Goal: Task Accomplishment & Management: Manage account settings

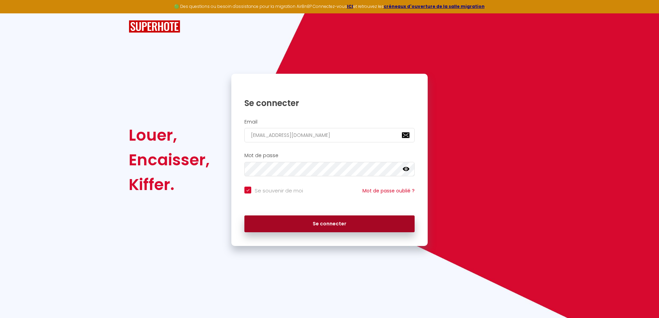
click at [333, 224] on button "Se connecter" at bounding box center [329, 223] width 170 height 17
checkbox input "true"
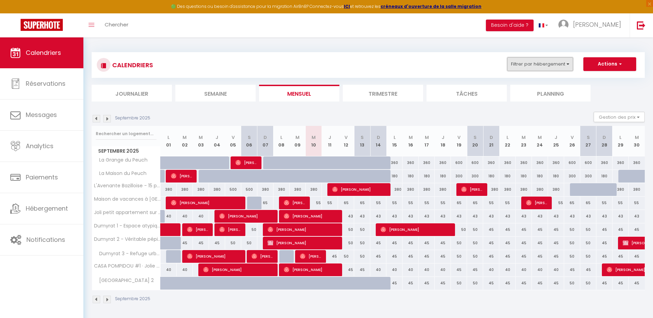
click at [552, 59] on button "Filtrer par hébergement" at bounding box center [540, 64] width 66 height 14
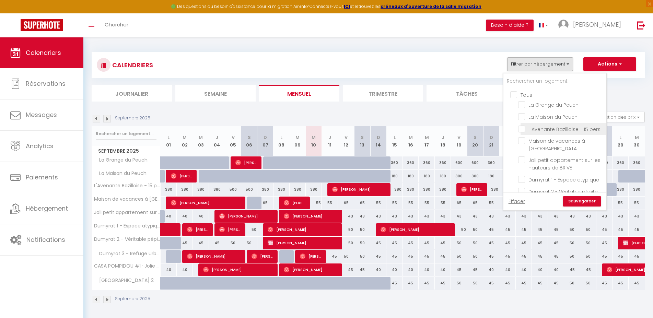
click at [524, 130] on input "L'Avenante Bazilloise - 15 pers" at bounding box center [561, 128] width 86 height 7
checkbox input "true"
checkbox input "false"
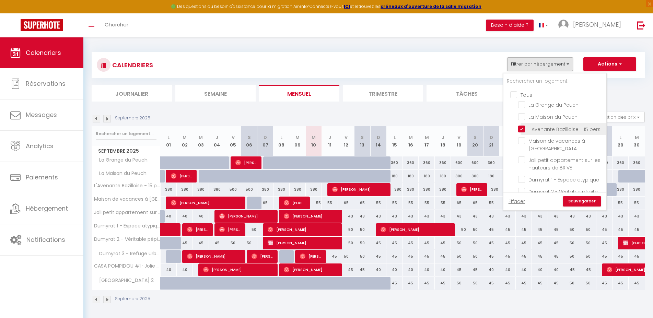
checkbox input "false"
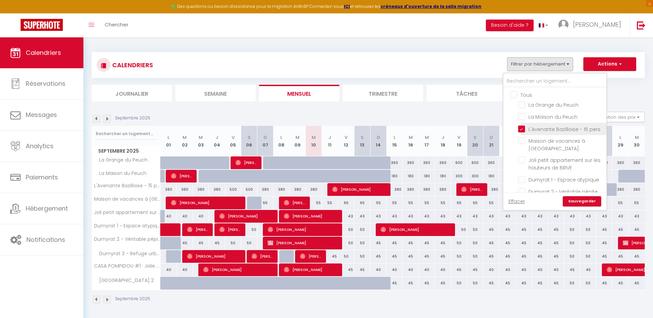
checkbox input "false"
click at [581, 200] on link "Sauvegarder" at bounding box center [582, 201] width 38 height 10
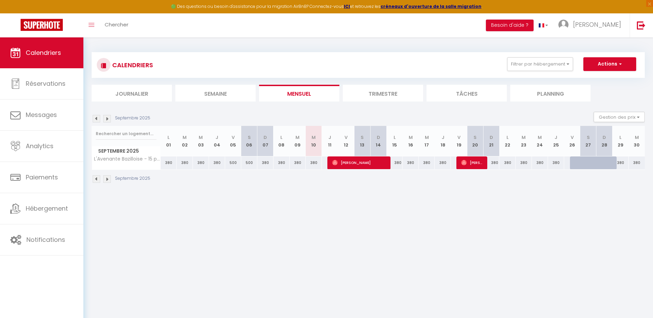
click at [231, 162] on div "500" at bounding box center [233, 162] width 16 height 13
type input "500"
type input "Ven 05 Septembre 2025"
type input "Sam 06 Septembre 2025"
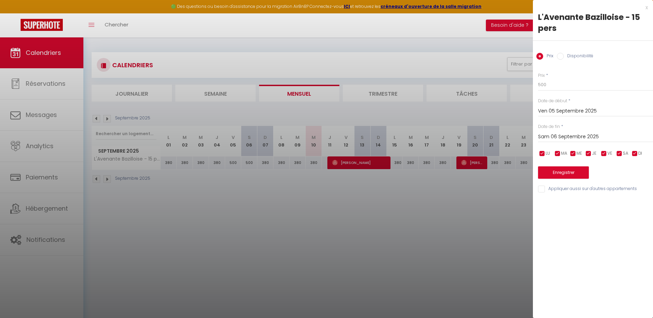
click at [587, 152] on input "checkbox" at bounding box center [588, 153] width 7 height 7
checkbox input "false"
click at [572, 154] on input "checkbox" at bounding box center [573, 153] width 7 height 7
checkbox input "false"
drag, startPoint x: 557, startPoint y: 154, endPoint x: 544, endPoint y: 154, distance: 13.1
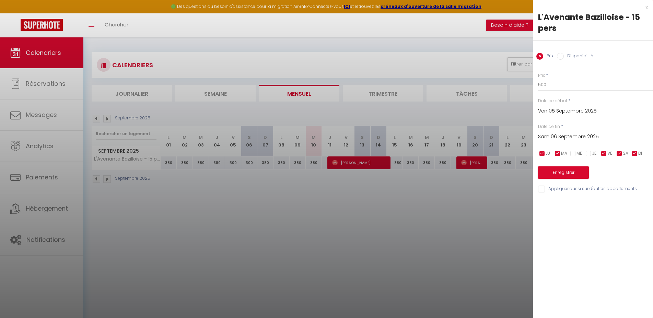
click at [557, 154] on input "checkbox" at bounding box center [557, 153] width 7 height 7
checkbox input "false"
click at [541, 153] on input "checkbox" at bounding box center [542, 153] width 7 height 7
checkbox input "false"
click at [635, 154] on input "checkbox" at bounding box center [634, 153] width 7 height 7
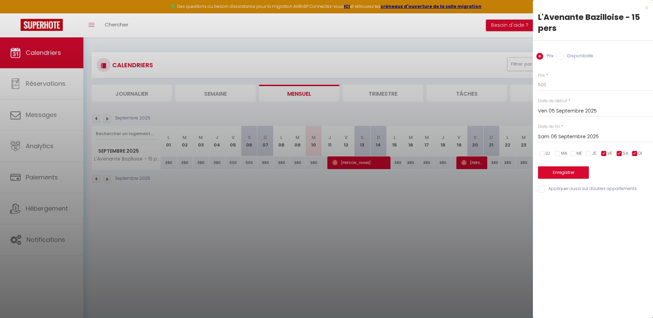
checkbox input "false"
click at [559, 86] on input "500" at bounding box center [595, 85] width 115 height 12
type input "950"
click at [564, 136] on input "Sam 06 Septembre 2025" at bounding box center [595, 136] width 115 height 9
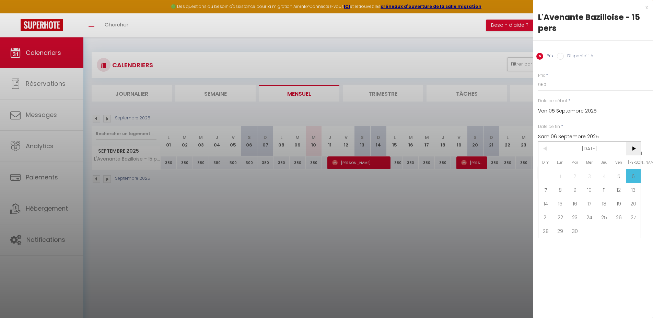
click at [632, 149] on span ">" at bounding box center [633, 149] width 15 height 14
click at [547, 149] on span "<" at bounding box center [545, 149] width 15 height 14
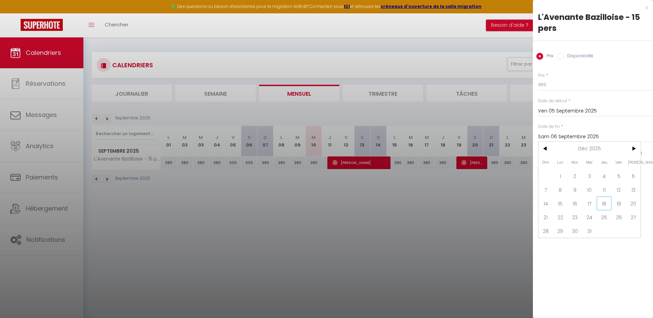
click at [604, 204] on span "18" at bounding box center [604, 204] width 15 height 14
type input "Jeu 18 Décembre 2025"
click at [567, 174] on button "Enregistrer" at bounding box center [563, 172] width 51 height 12
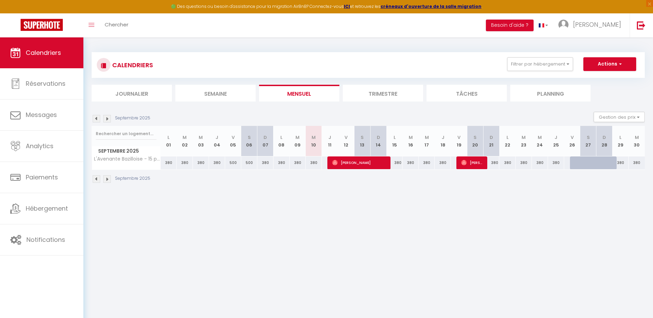
click at [231, 161] on div "500" at bounding box center [233, 162] width 16 height 13
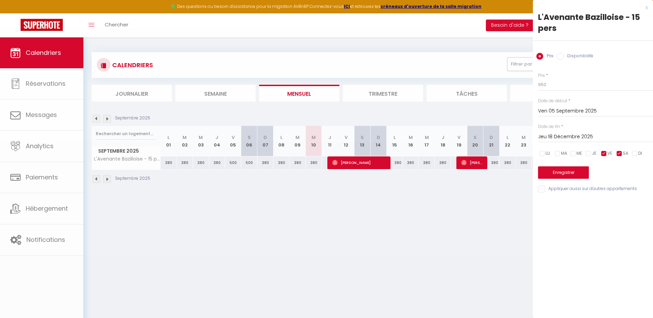
type input "500"
type input "Sam 06 Septembre 2025"
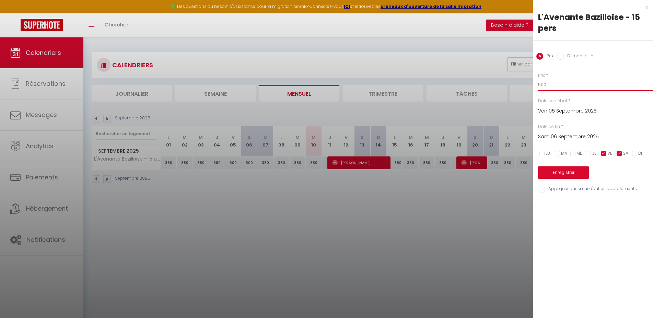
click at [543, 84] on input "500" at bounding box center [595, 85] width 115 height 12
type input "950"
click at [553, 136] on input "Sam 06 Septembre 2025" at bounding box center [595, 136] width 115 height 9
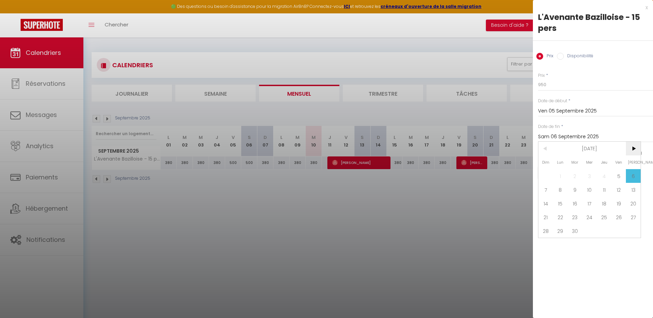
click at [635, 150] on span ">" at bounding box center [633, 149] width 15 height 14
click at [606, 203] on span "18" at bounding box center [604, 204] width 15 height 14
type input "Jeu 18 Décembre 2025"
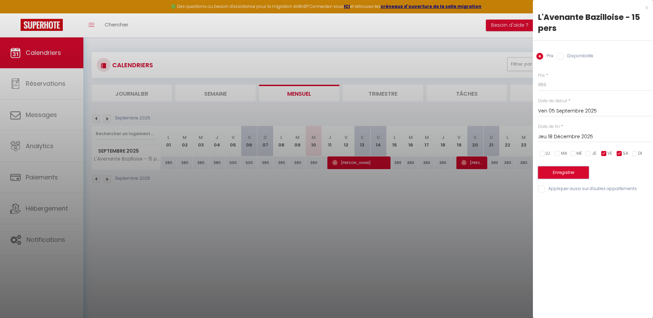
click at [570, 174] on button "Enregistrer" at bounding box center [563, 172] width 51 height 12
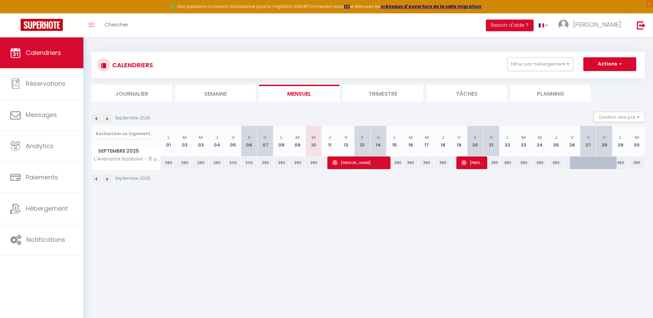
click at [109, 119] on img at bounding box center [107, 119] width 8 height 8
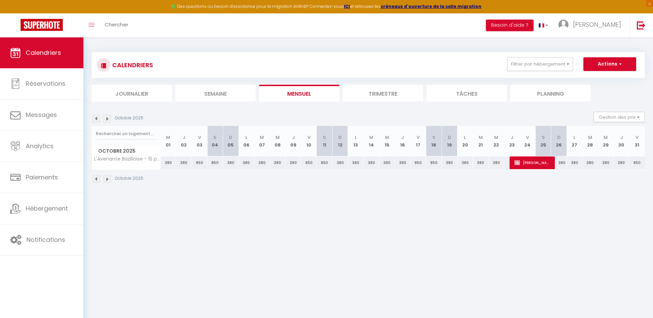
click at [168, 162] on div "380" at bounding box center [169, 162] width 16 height 13
type input "380"
type input "Mer 01 Octobre 2025"
type input "Jeu 02 Octobre 2025"
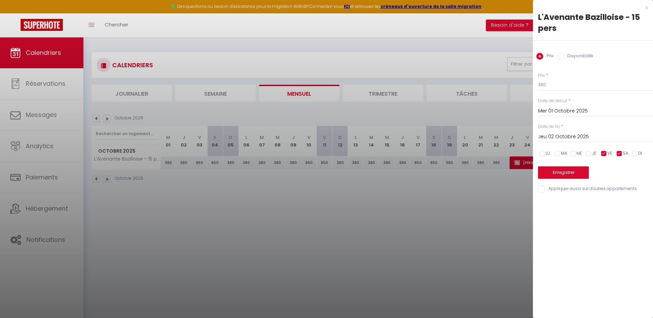
click at [562, 55] on input "Disponibilité" at bounding box center [560, 56] width 7 height 7
radio input "true"
radio input "false"
click at [559, 141] on input "Jeu 02 Octobre 2025" at bounding box center [595, 137] width 115 height 9
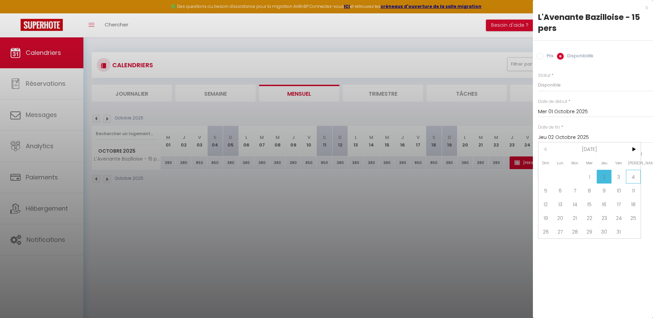
click at [634, 178] on span "4" at bounding box center [633, 177] width 15 height 14
type input "[DATE]"
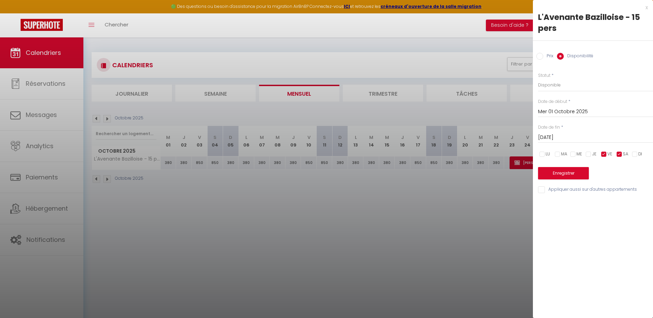
click at [544, 153] on input "checkbox" at bounding box center [542, 154] width 7 height 7
checkbox input "true"
click at [561, 155] on input "checkbox" at bounding box center [557, 154] width 7 height 7
checkbox input "true"
click at [575, 154] on input "checkbox" at bounding box center [573, 154] width 7 height 7
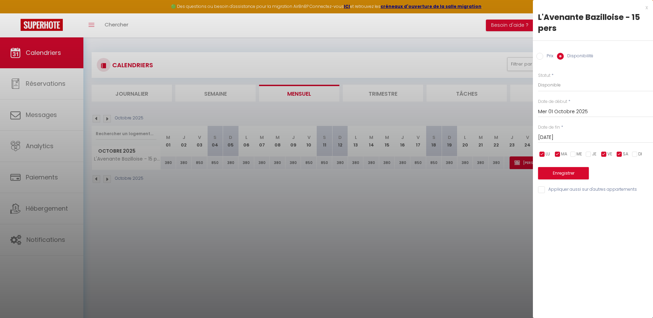
checkbox input "true"
click at [589, 156] on input "checkbox" at bounding box center [588, 154] width 7 height 7
checkbox input "true"
click at [633, 156] on input "checkbox" at bounding box center [634, 154] width 7 height 7
checkbox input "true"
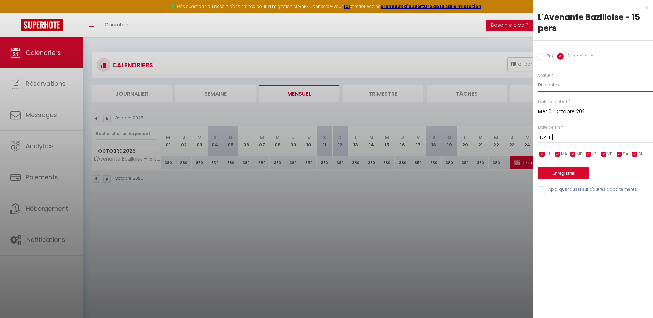
click at [538, 79] on select "Disponible Indisponible" at bounding box center [595, 85] width 115 height 13
select select "0"
click option "Indisponible" at bounding box center [0, 0] width 0 height 0
click at [566, 171] on button "Enregistrer" at bounding box center [563, 173] width 51 height 12
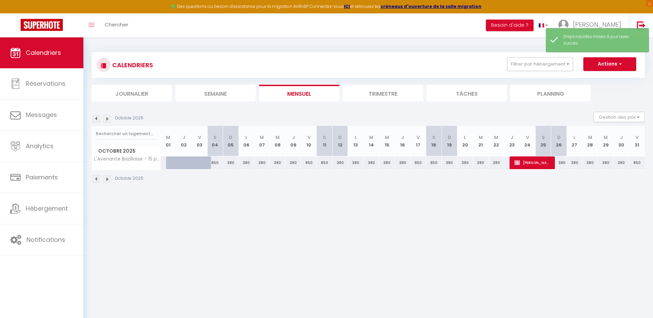
click at [215, 163] on div "850" at bounding box center [215, 162] width 16 height 13
select select "1"
type input "[DATE]"
type input "Dim 05 Octobre 2025"
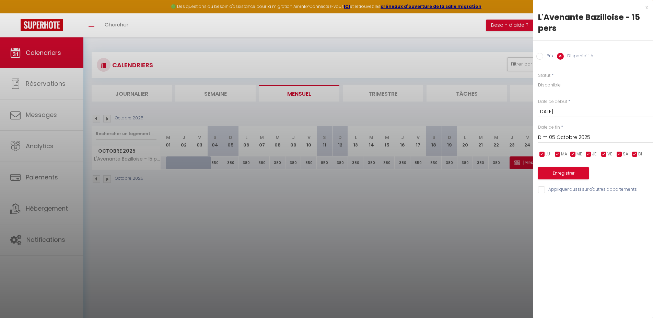
click at [542, 154] on input "checkbox" at bounding box center [542, 154] width 7 height 7
checkbox input "false"
click at [558, 154] on input "checkbox" at bounding box center [557, 154] width 7 height 7
checkbox input "false"
click at [546, 54] on label "Prix" at bounding box center [548, 57] width 10 height 8
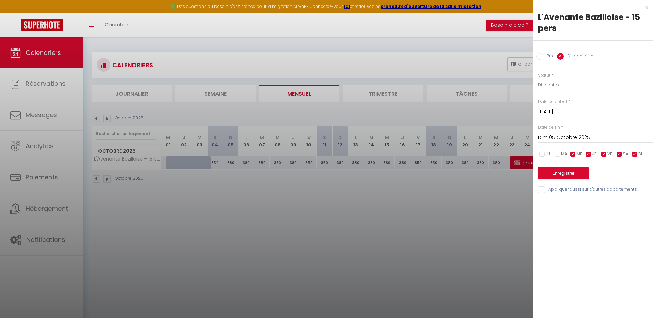
click at [543, 54] on input "Prix" at bounding box center [539, 56] width 7 height 7
radio input "true"
radio input "false"
click at [573, 154] on input "checkbox" at bounding box center [573, 153] width 7 height 7
checkbox input "false"
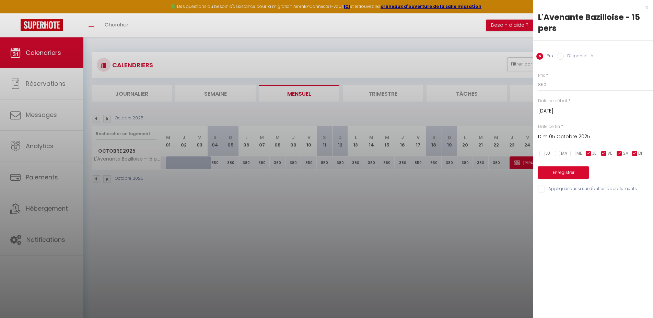
click at [586, 152] on input "checkbox" at bounding box center [588, 153] width 7 height 7
checkbox input "false"
click at [634, 153] on input "checkbox" at bounding box center [634, 153] width 7 height 7
checkbox input "false"
click at [547, 87] on input "850" at bounding box center [595, 85] width 115 height 12
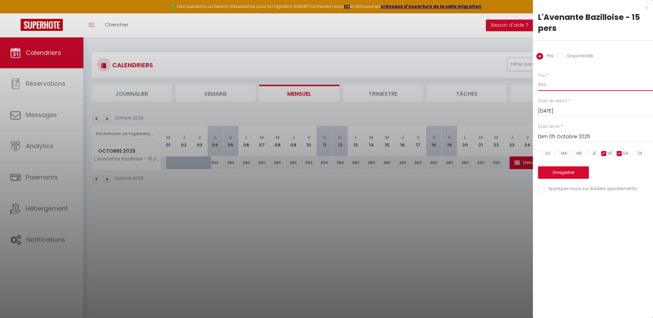
click at [547, 87] on input "850" at bounding box center [595, 85] width 115 height 12
type input "950"
click at [556, 138] on input "Dim 05 Octobre 2025" at bounding box center [595, 136] width 115 height 9
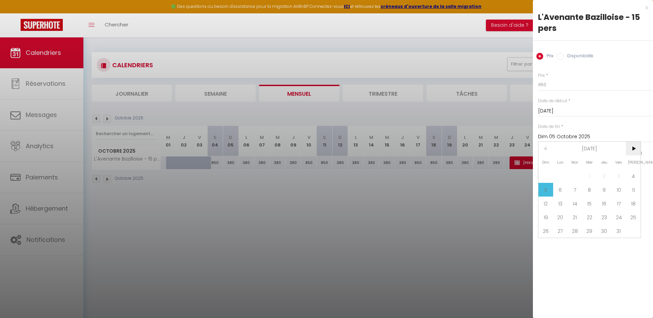
click at [634, 149] on span ">" at bounding box center [633, 149] width 15 height 14
click at [603, 206] on span "18" at bounding box center [604, 204] width 15 height 14
type input "Jeu 18 Décembre 2025"
click at [560, 172] on button "Enregistrer" at bounding box center [563, 172] width 51 height 12
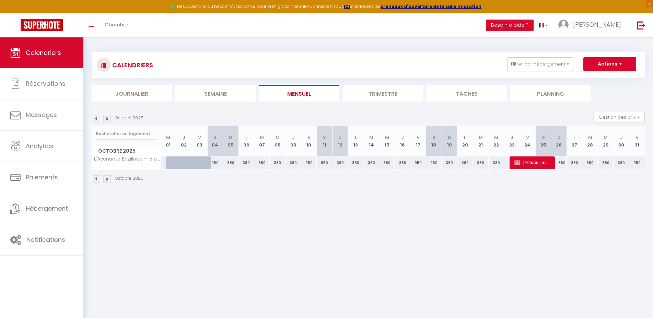
click at [107, 119] on img at bounding box center [107, 119] width 8 height 8
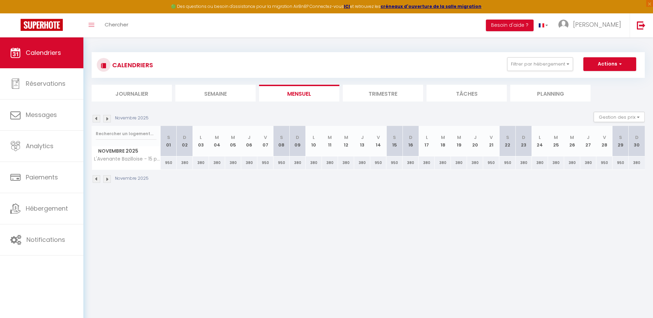
click at [107, 119] on img at bounding box center [107, 119] width 8 height 8
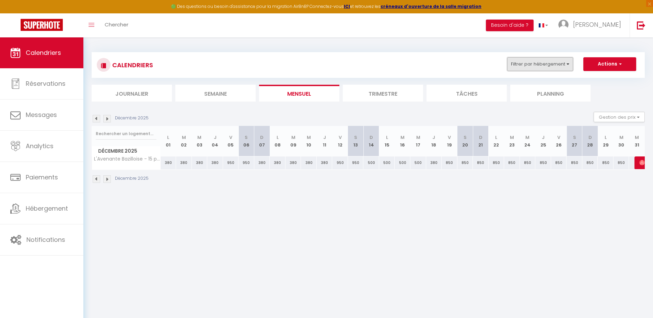
click at [567, 65] on button "Filtrer par hébergement" at bounding box center [540, 64] width 66 height 14
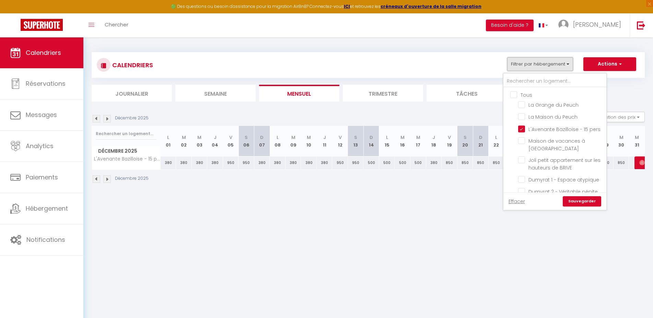
click at [567, 65] on button "Filtrer par hébergement" at bounding box center [540, 64] width 66 height 14
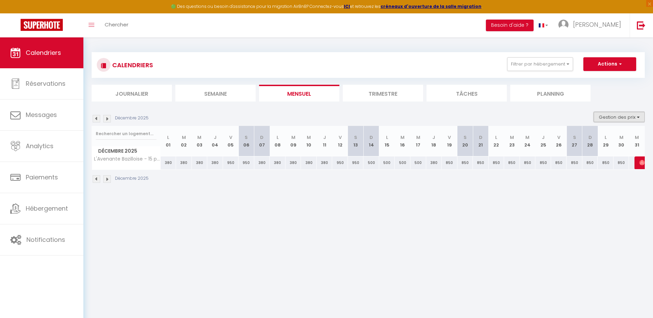
click at [616, 120] on button "Gestion des prix" at bounding box center [619, 117] width 51 height 10
click at [611, 138] on input "Nb Nuits minimum" at bounding box center [614, 138] width 62 height 7
checkbox input "true"
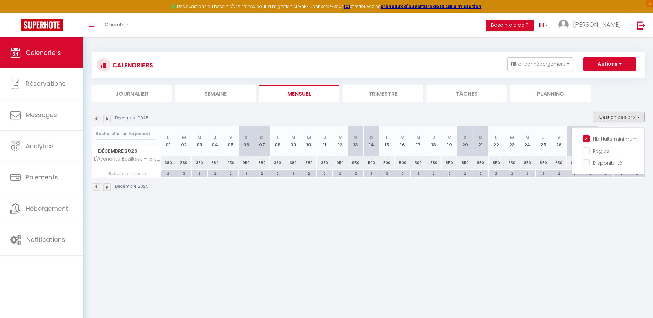
click at [451, 60] on div "CALENDRIERS Filtrer par hébergement Tous La Grange du Peuch La Maison du Peuch …" at bounding box center [368, 64] width 543 height 15
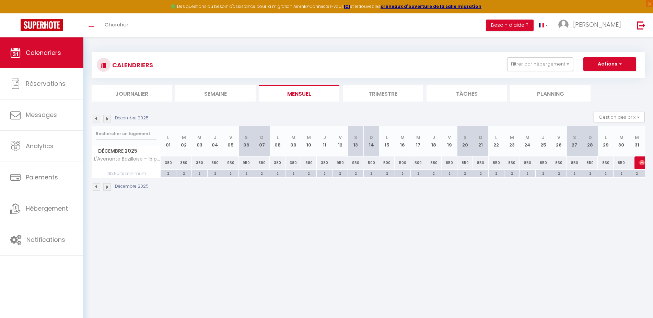
click at [107, 118] on img at bounding box center [107, 119] width 8 height 8
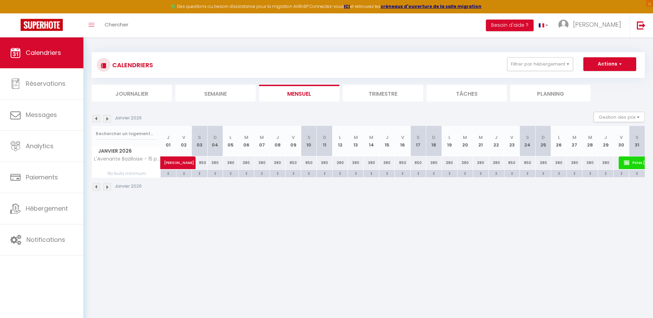
click at [94, 118] on img at bounding box center [97, 119] width 8 height 8
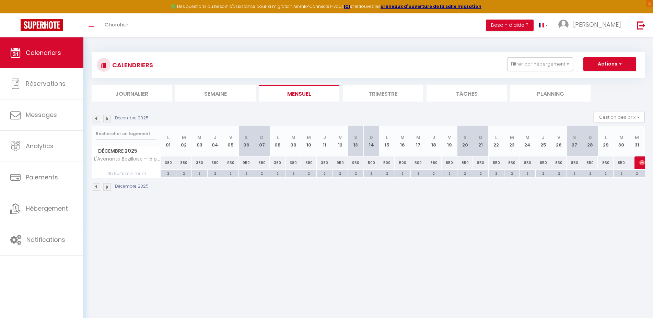
click at [106, 117] on img at bounding box center [107, 119] width 8 height 8
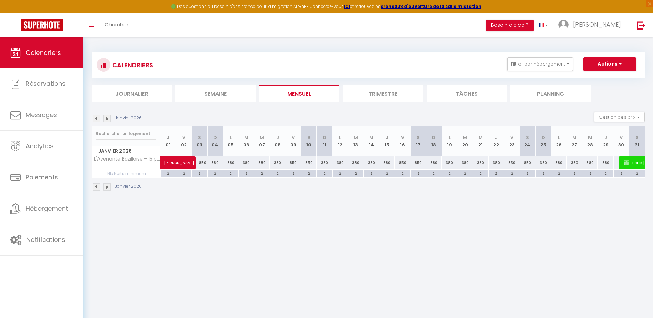
click at [96, 117] on img at bounding box center [97, 119] width 8 height 8
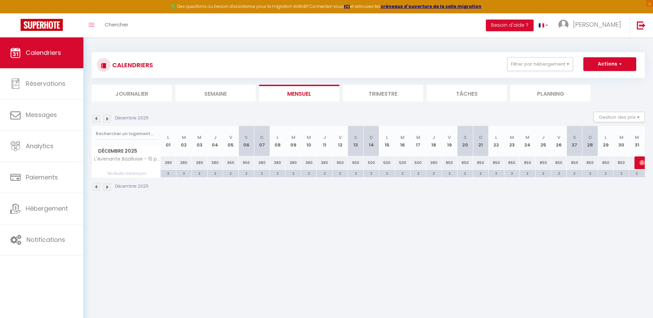
click at [465, 173] on div "2" at bounding box center [464, 173] width 15 height 7
type input "2"
type input "[DATE]"
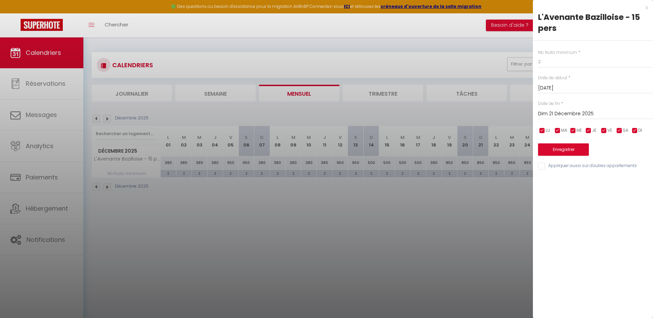
click at [550, 116] on input "Dim 21 Décembre 2025" at bounding box center [595, 113] width 115 height 9
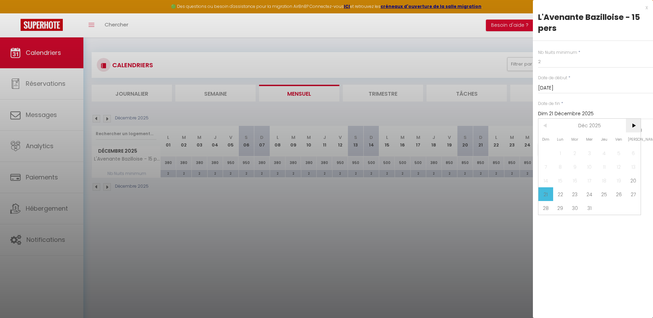
click at [634, 127] on span ">" at bounding box center [633, 126] width 15 height 14
click at [633, 153] on span "3" at bounding box center [633, 153] width 15 height 14
type input "[DATE]"
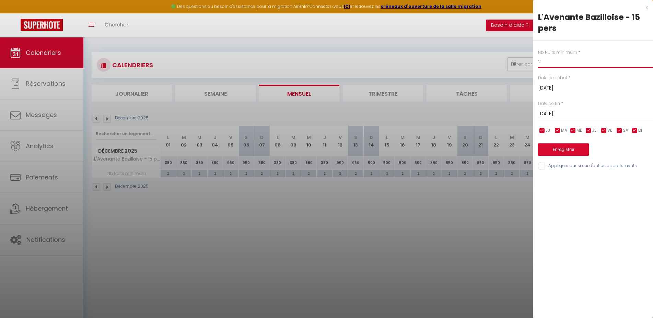
click at [553, 63] on input "2" at bounding box center [595, 62] width 115 height 12
type input "4"
type input "5"
click at [556, 148] on button "Enregistrer" at bounding box center [563, 149] width 51 height 12
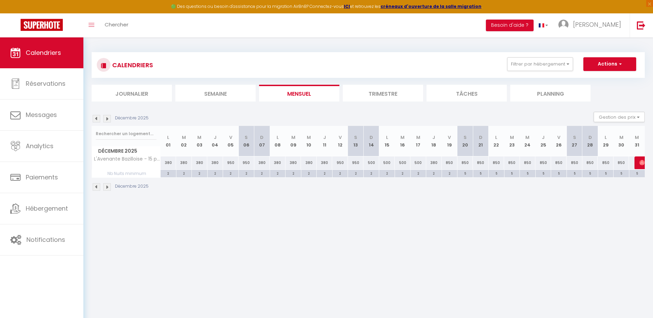
click at [96, 120] on img at bounding box center [97, 119] width 8 height 8
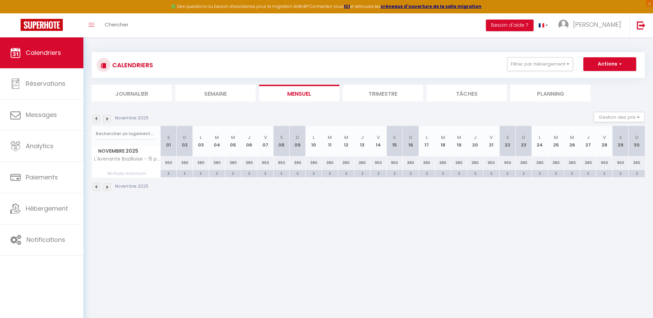
click at [96, 120] on img at bounding box center [97, 119] width 8 height 8
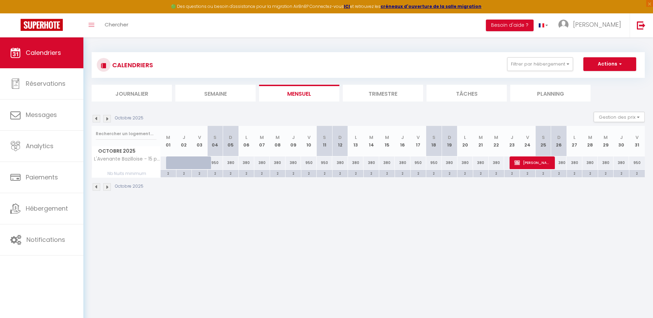
click at [96, 120] on img at bounding box center [97, 119] width 8 height 8
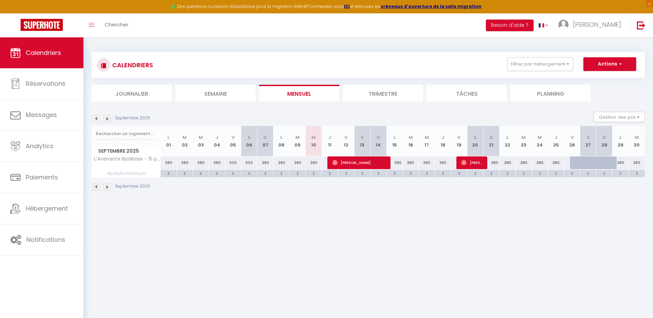
click at [96, 120] on img at bounding box center [97, 119] width 8 height 8
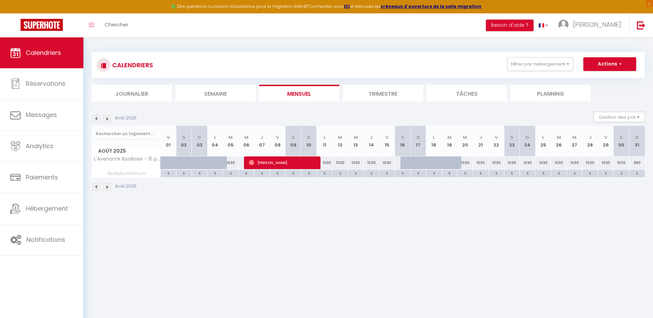
click at [107, 118] on img at bounding box center [107, 119] width 8 height 8
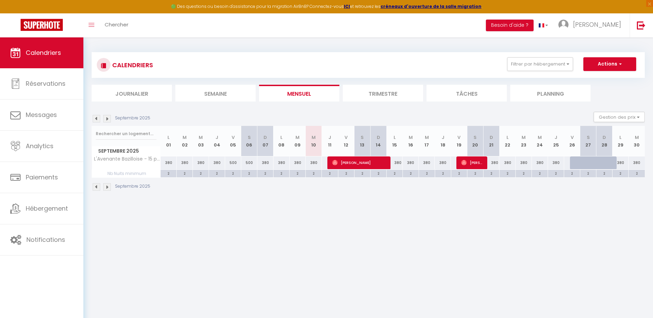
click at [107, 118] on img at bounding box center [107, 119] width 8 height 8
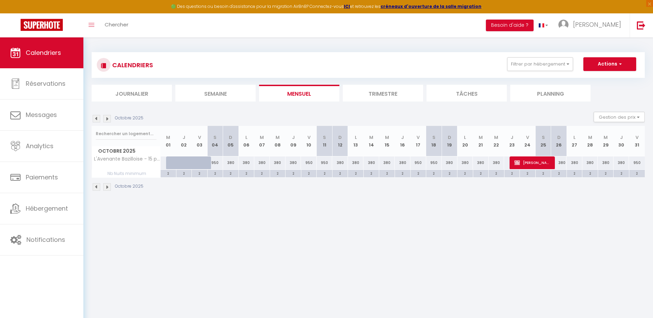
click at [107, 118] on img at bounding box center [107, 119] width 8 height 8
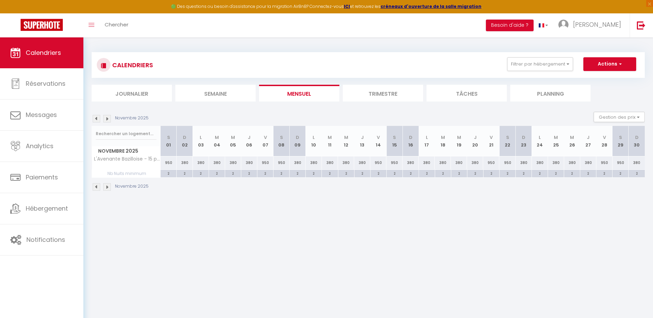
click at [107, 118] on img at bounding box center [107, 119] width 8 height 8
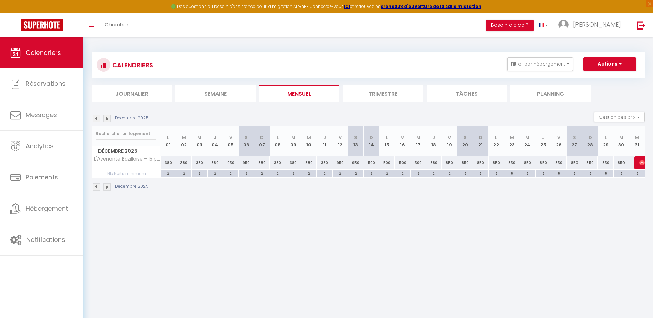
click at [108, 118] on img at bounding box center [107, 119] width 8 height 8
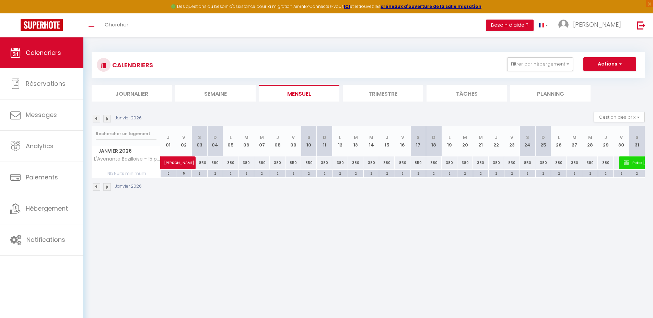
click at [108, 118] on img at bounding box center [107, 119] width 8 height 8
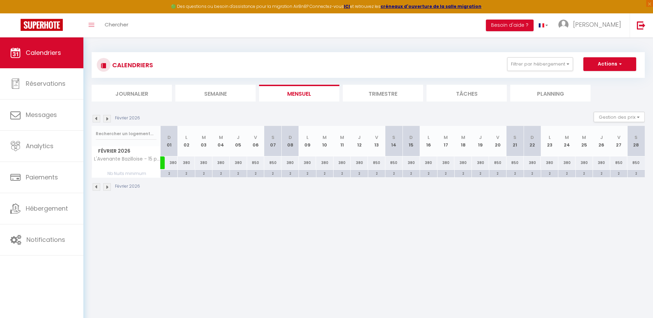
click at [108, 118] on img at bounding box center [107, 119] width 8 height 8
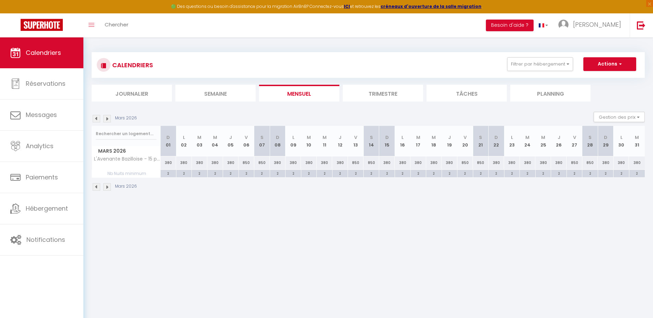
click at [108, 118] on img at bounding box center [107, 119] width 8 height 8
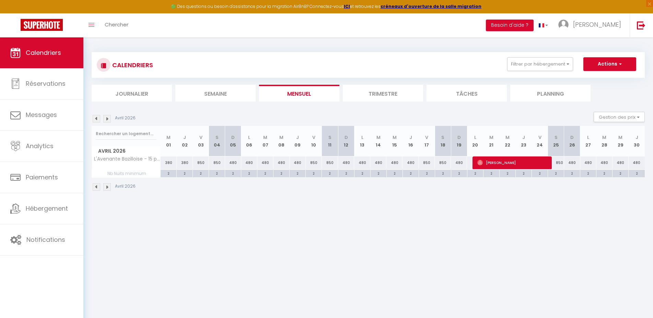
click at [108, 118] on img at bounding box center [107, 119] width 8 height 8
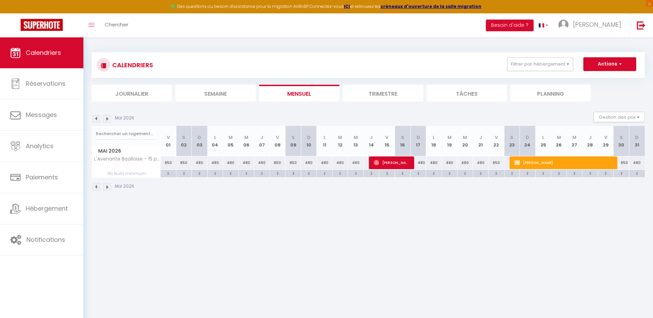
click at [108, 118] on img at bounding box center [107, 119] width 8 height 8
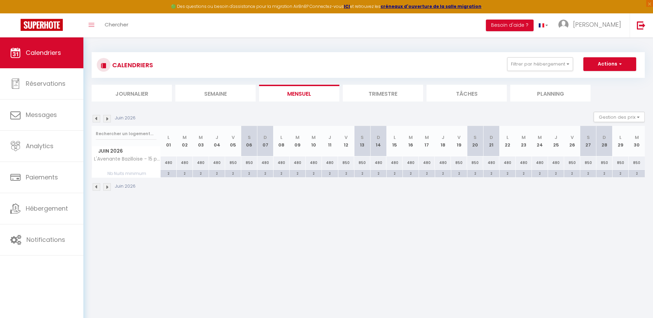
click at [108, 118] on img at bounding box center [107, 119] width 8 height 8
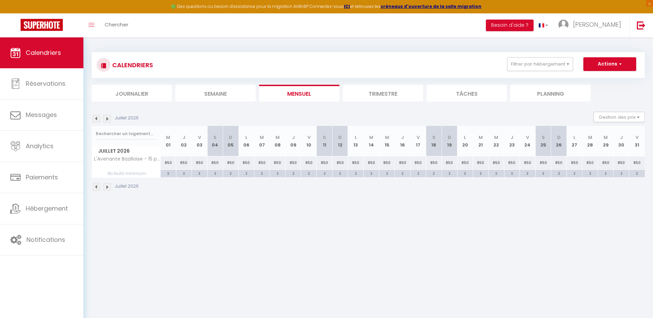
click at [109, 118] on img at bounding box center [107, 119] width 8 height 8
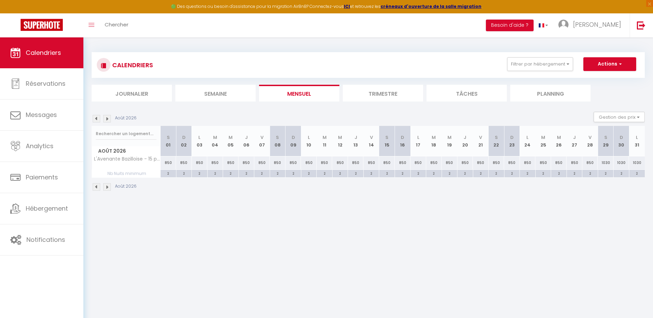
click at [95, 118] on img at bounding box center [97, 119] width 8 height 8
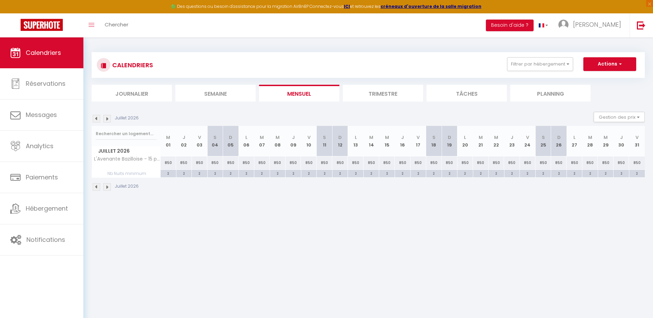
click at [95, 118] on img at bounding box center [97, 119] width 8 height 8
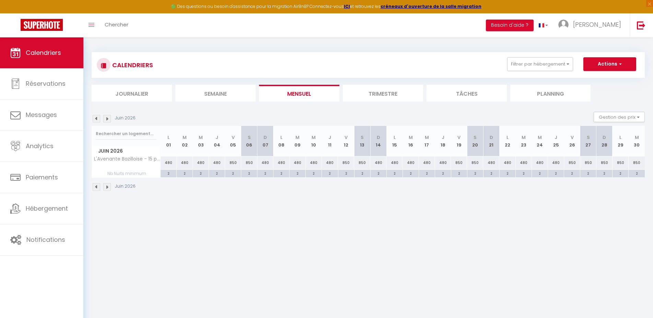
click at [587, 173] on div "2" at bounding box center [588, 173] width 16 height 7
type input "2"
type input "[DATE]"
type input "Dim 28 Juin 2026"
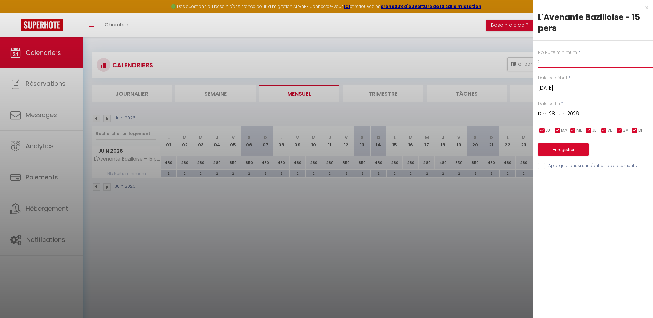
click at [539, 64] on input "2" at bounding box center [595, 62] width 115 height 12
type input "5"
click at [560, 114] on input "Dim 28 Juin 2026" at bounding box center [595, 113] width 115 height 9
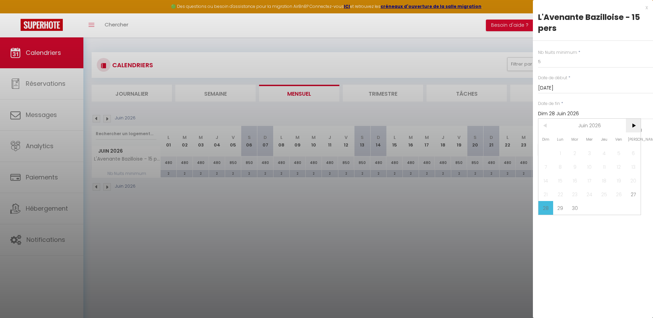
click at [633, 127] on span ">" at bounding box center [633, 126] width 15 height 14
click at [632, 209] on span "29" at bounding box center [633, 208] width 15 height 14
type input "[DATE]"
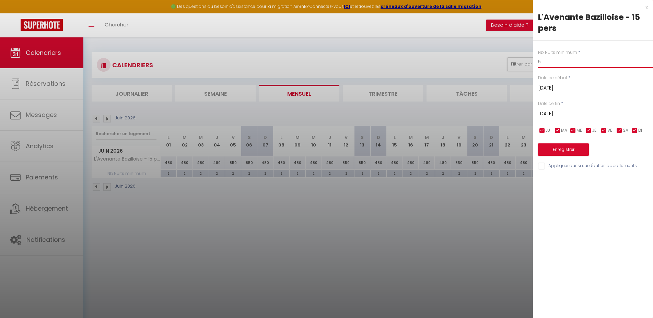
click at [540, 59] on input "5" at bounding box center [595, 62] width 115 height 12
type input "6"
click at [553, 151] on button "Enregistrer" at bounding box center [563, 149] width 51 height 12
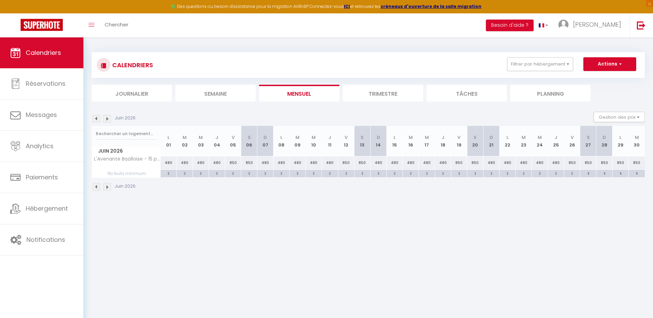
click at [107, 118] on img at bounding box center [107, 119] width 8 height 8
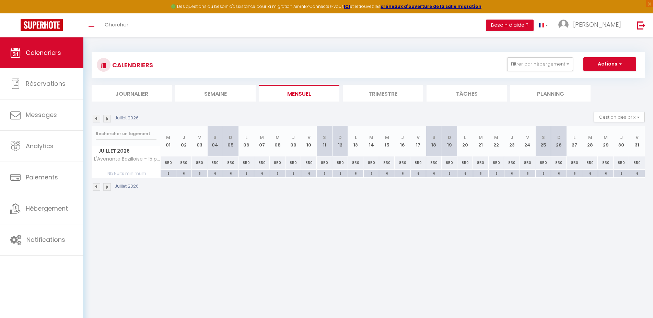
click at [107, 118] on img at bounding box center [107, 119] width 8 height 8
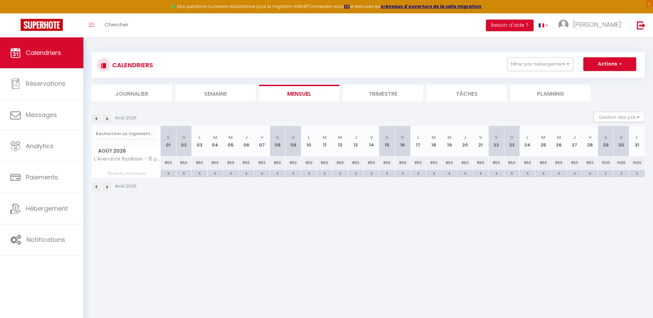
click at [107, 118] on img at bounding box center [107, 119] width 8 height 8
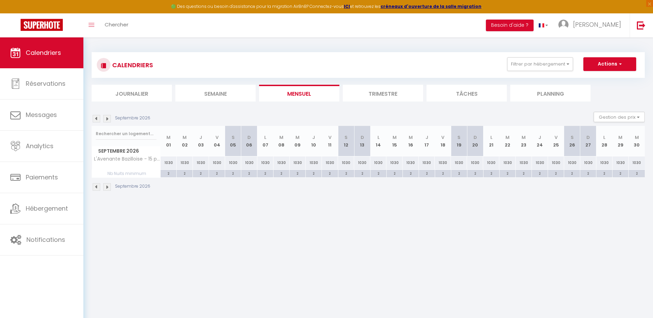
click at [107, 118] on img at bounding box center [107, 119] width 8 height 8
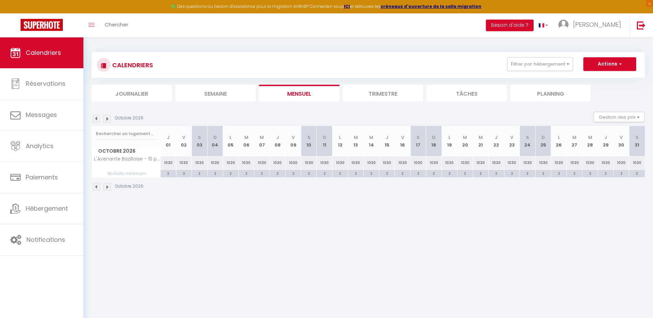
click at [107, 118] on img at bounding box center [107, 119] width 8 height 8
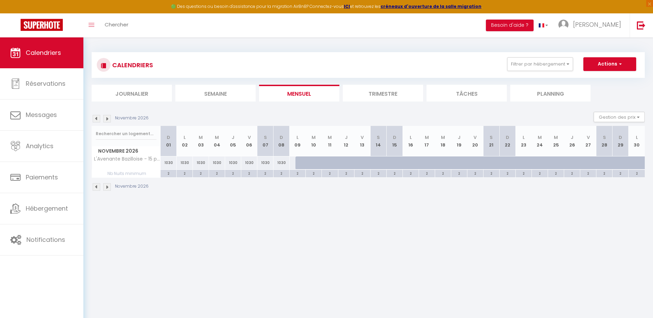
click at [107, 118] on img at bounding box center [107, 119] width 8 height 8
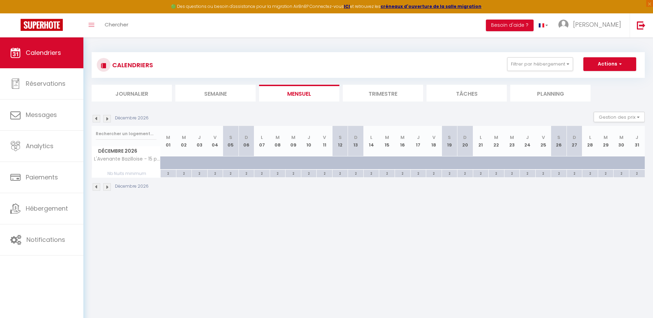
click at [95, 118] on img at bounding box center [97, 119] width 8 height 8
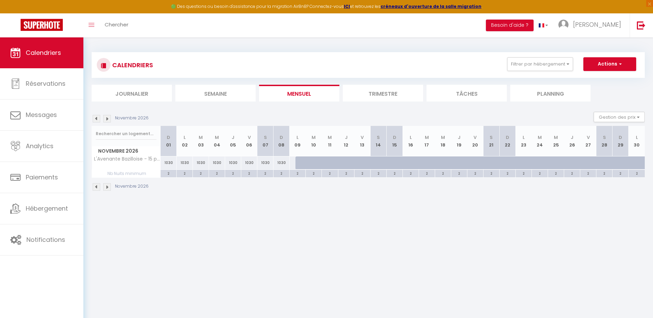
click at [95, 118] on img at bounding box center [97, 119] width 8 height 8
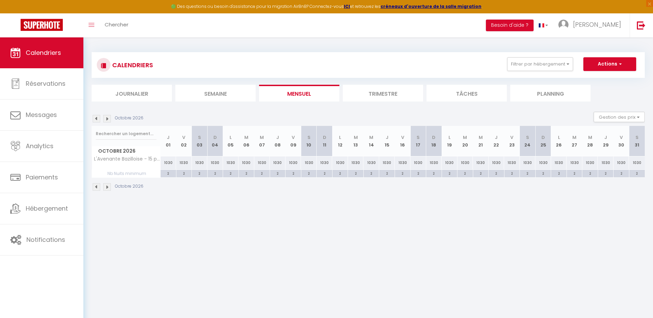
click at [95, 118] on img at bounding box center [97, 119] width 8 height 8
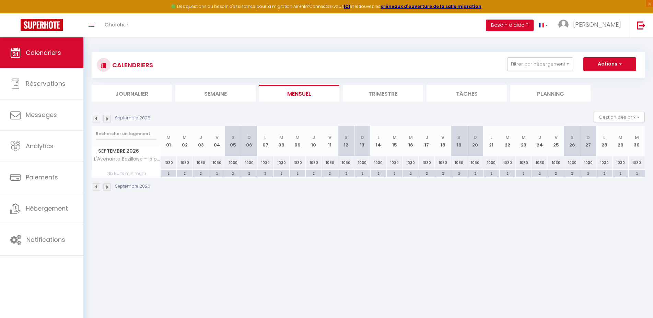
click at [95, 118] on img at bounding box center [97, 119] width 8 height 8
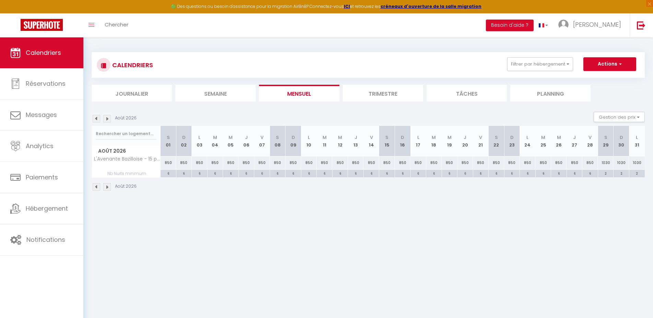
click at [95, 118] on img at bounding box center [97, 119] width 8 height 8
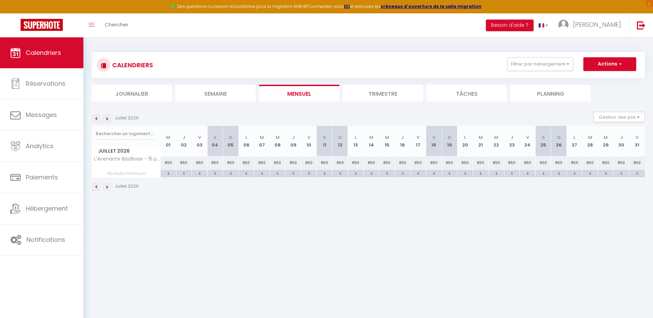
click at [95, 118] on img at bounding box center [97, 119] width 8 height 8
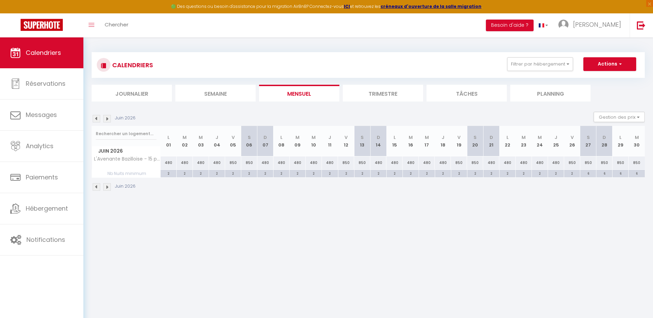
click at [95, 118] on img at bounding box center [97, 119] width 8 height 8
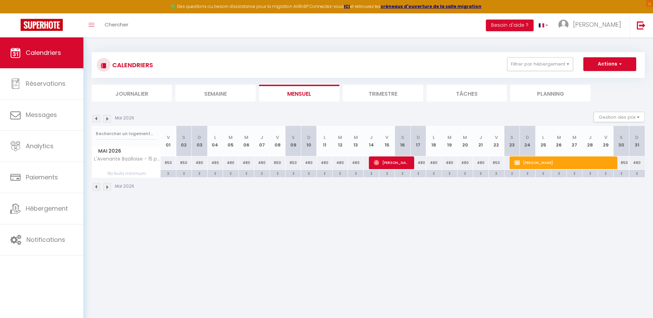
click at [95, 118] on img at bounding box center [97, 119] width 8 height 8
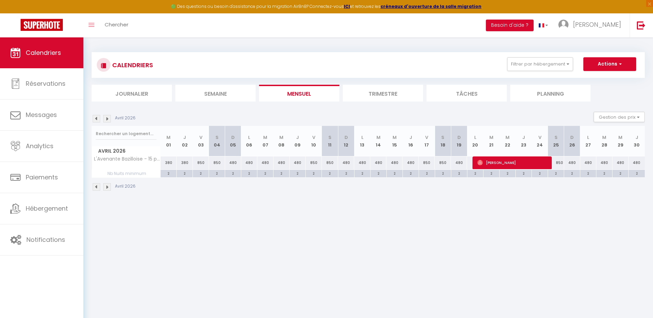
click at [95, 118] on img at bounding box center [97, 119] width 8 height 8
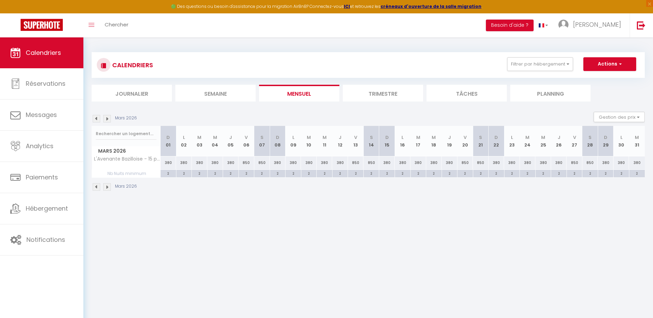
click at [95, 118] on img at bounding box center [97, 119] width 8 height 8
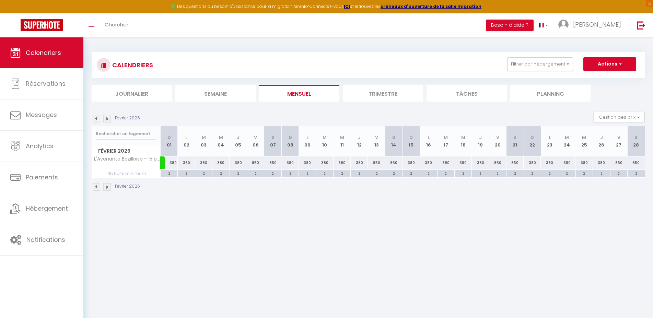
click at [95, 118] on img at bounding box center [97, 119] width 8 height 8
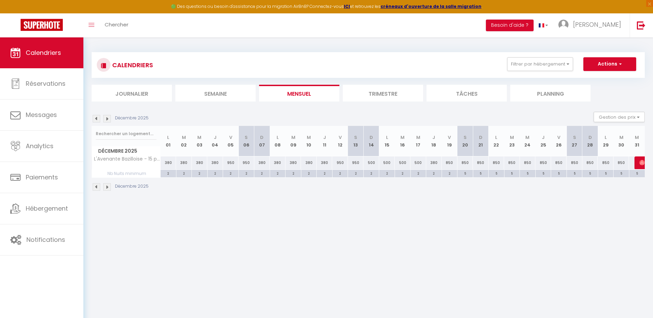
click at [95, 118] on img at bounding box center [97, 119] width 8 height 8
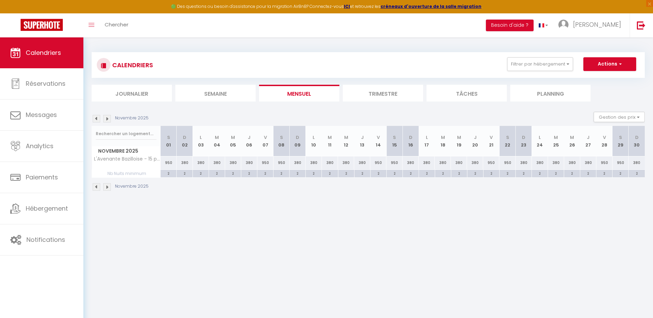
click at [95, 118] on img at bounding box center [97, 119] width 8 height 8
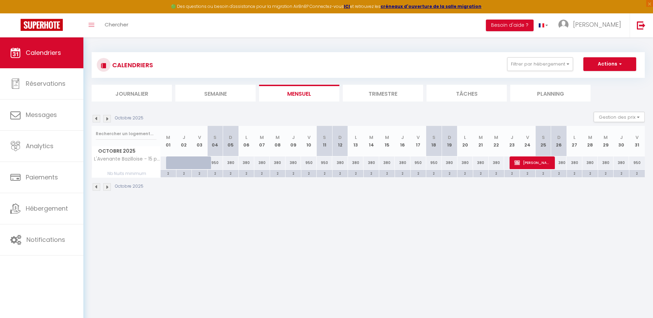
click at [95, 118] on img at bounding box center [97, 119] width 8 height 8
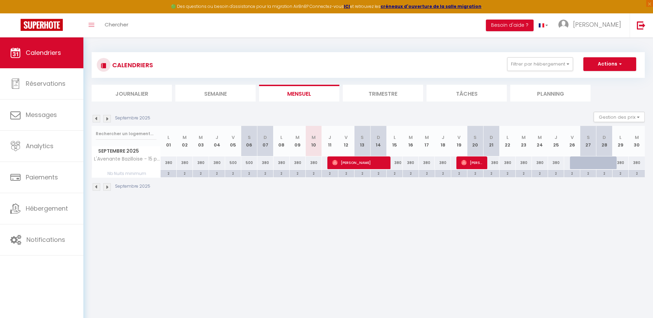
click at [108, 119] on img at bounding box center [107, 119] width 8 height 8
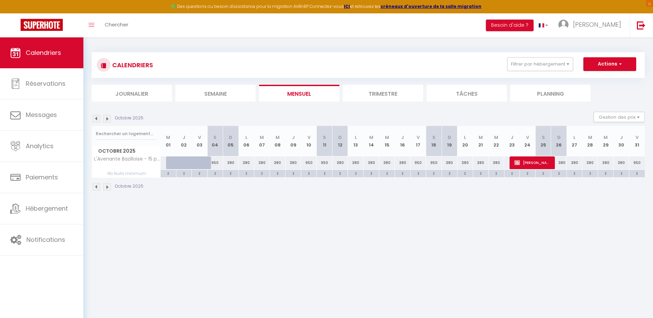
click at [108, 119] on img at bounding box center [107, 119] width 8 height 8
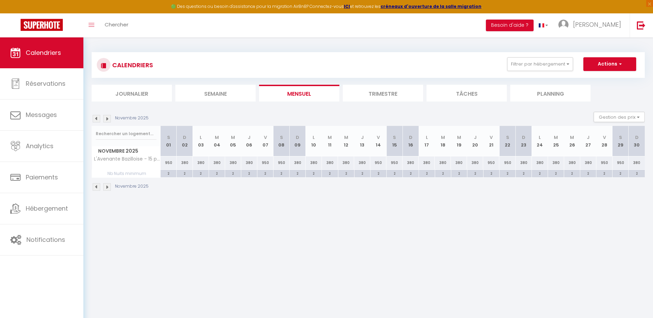
click at [108, 119] on img at bounding box center [107, 119] width 8 height 8
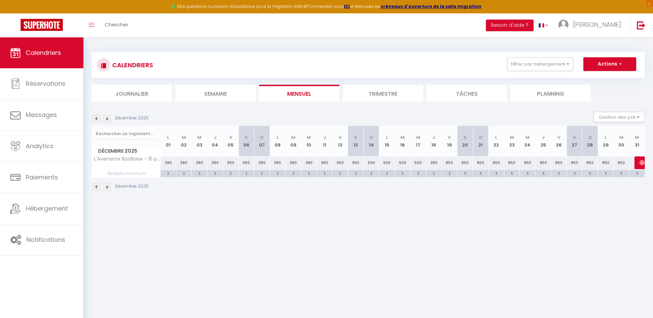
click at [466, 173] on div "5" at bounding box center [464, 173] width 15 height 7
type input "5"
type input "[DATE]"
type input "Dim 21 Décembre 2025"
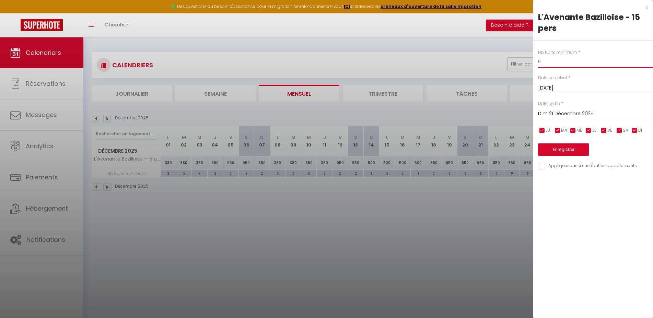
click at [544, 62] on input "5" at bounding box center [595, 62] width 115 height 12
type input "6"
click at [577, 117] on input "Dim 21 Décembre 2025" at bounding box center [595, 113] width 115 height 9
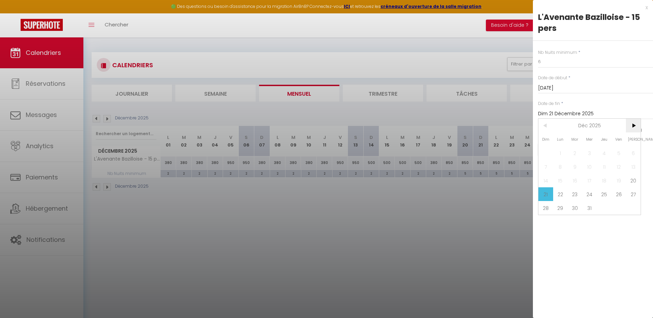
click at [635, 126] on span ">" at bounding box center [633, 126] width 15 height 14
click at [633, 156] on span "3" at bounding box center [633, 153] width 15 height 14
type input "[DATE]"
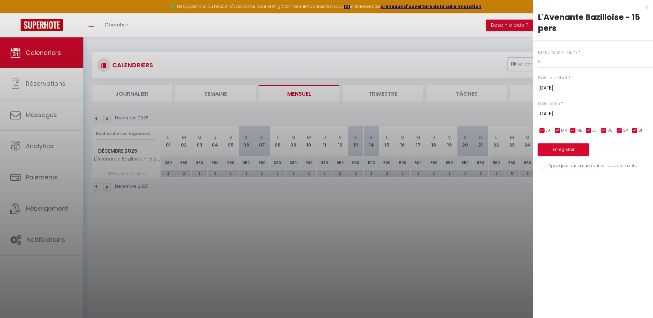
click at [572, 149] on button "Enregistrer" at bounding box center [563, 149] width 51 height 12
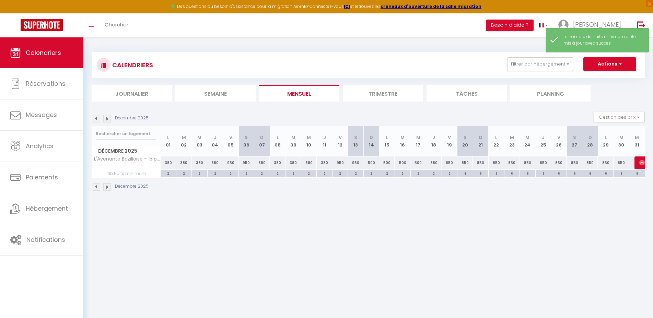
click at [109, 120] on img at bounding box center [107, 119] width 8 height 8
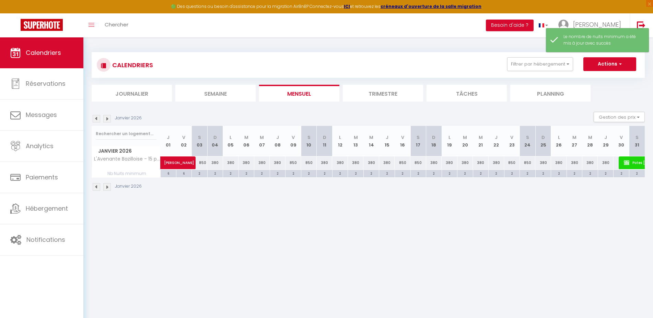
click at [109, 120] on img at bounding box center [107, 119] width 8 height 8
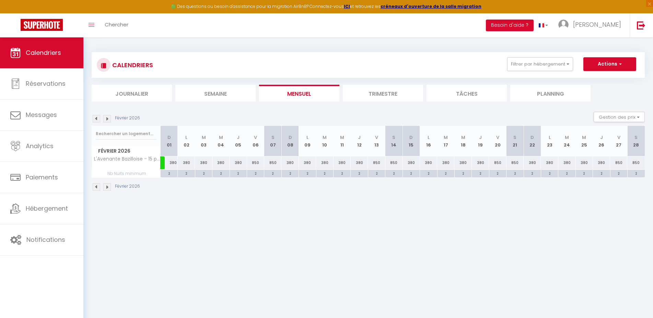
click at [95, 118] on img at bounding box center [97, 119] width 8 height 8
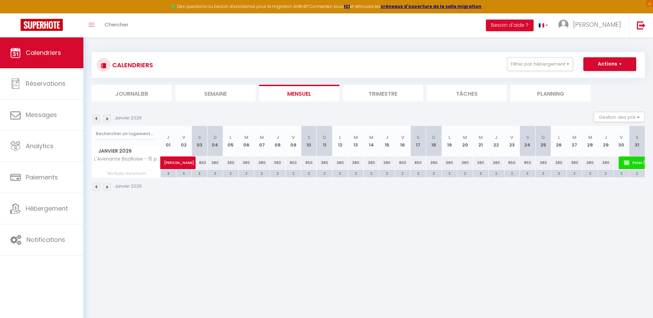
click at [96, 119] on img at bounding box center [97, 119] width 8 height 8
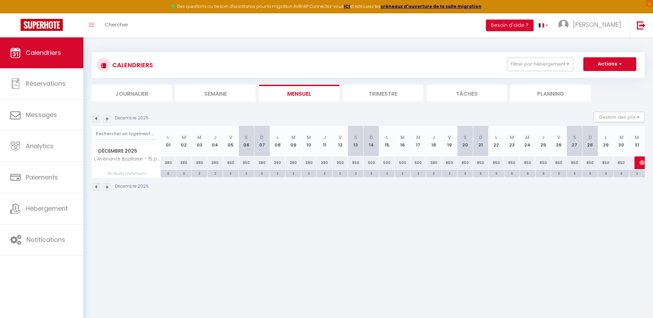
click at [106, 118] on img at bounding box center [107, 119] width 8 height 8
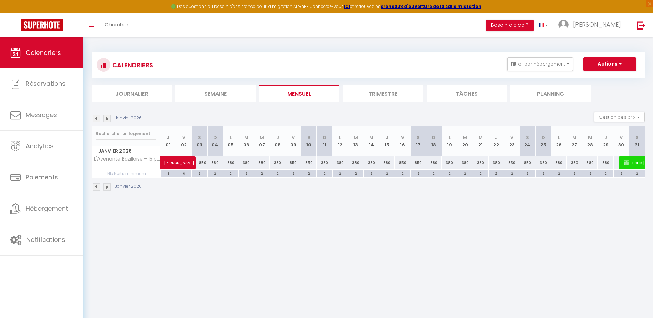
click at [107, 119] on img at bounding box center [107, 119] width 8 height 8
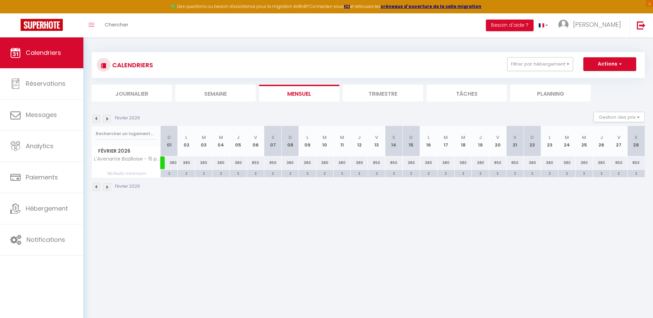
click at [107, 119] on img at bounding box center [107, 119] width 8 height 8
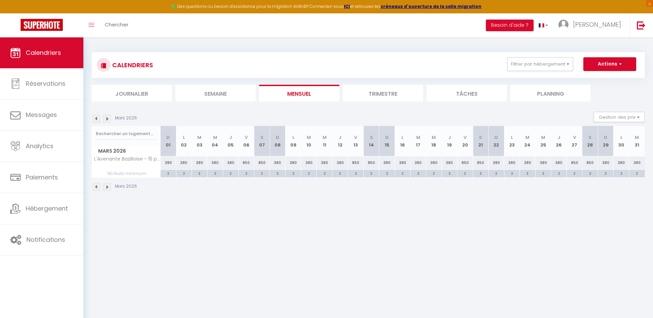
click at [107, 119] on img at bounding box center [107, 119] width 8 height 8
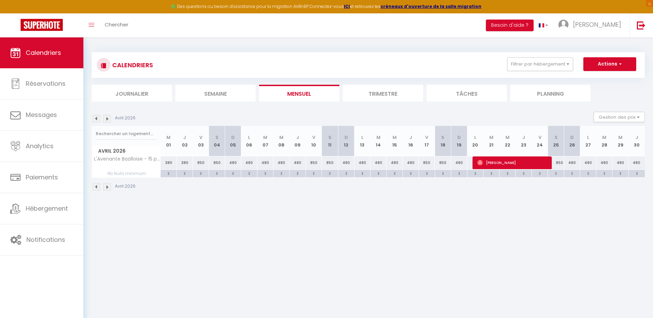
click at [98, 120] on img at bounding box center [97, 119] width 8 height 8
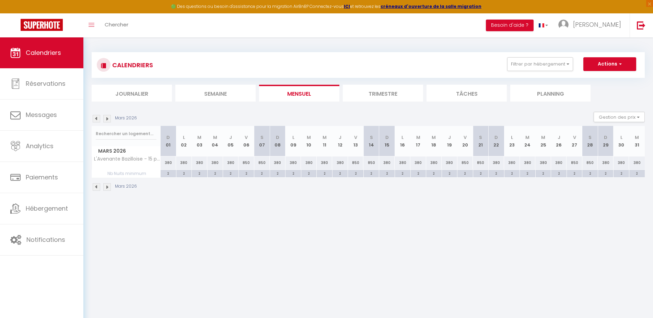
click at [98, 120] on img at bounding box center [97, 119] width 8 height 8
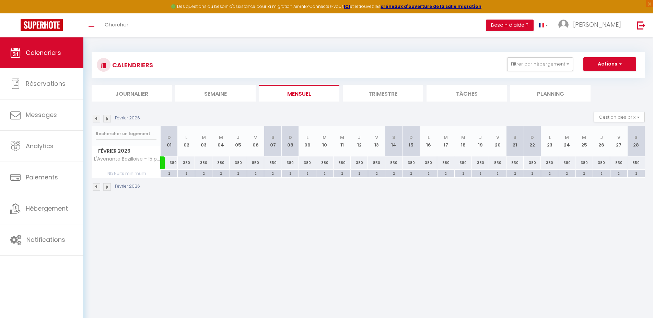
click at [98, 120] on img at bounding box center [97, 119] width 8 height 8
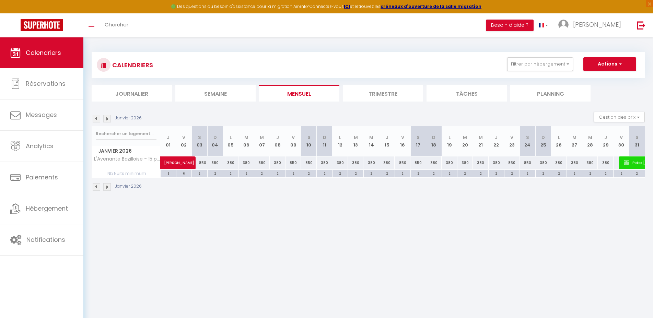
click at [204, 162] on div "850" at bounding box center [200, 162] width 16 height 13
type input "850"
type input "[DATE]"
type input "Dim 04 Janvier 2026"
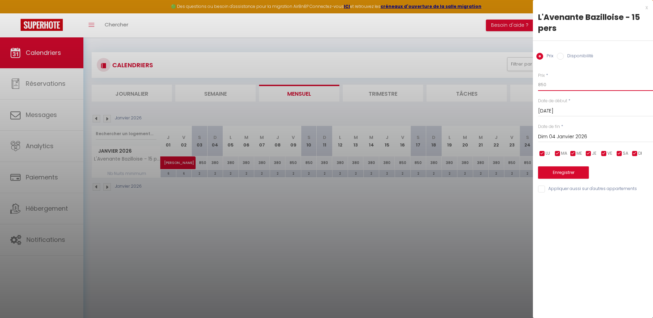
click at [553, 89] on input "850" at bounding box center [595, 85] width 115 height 12
type input "950"
click at [635, 153] on input "checkbox" at bounding box center [634, 153] width 7 height 7
checkbox input "false"
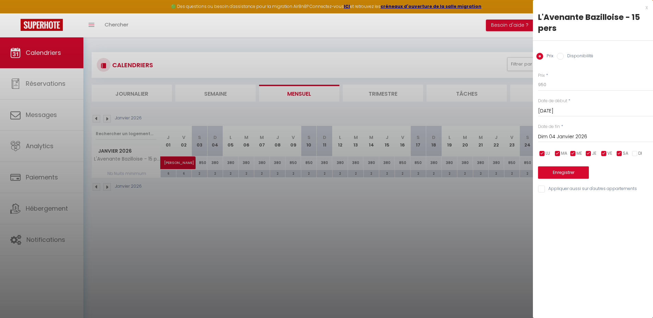
click at [590, 152] on input "checkbox" at bounding box center [588, 153] width 7 height 7
checkbox input "false"
click at [570, 152] on input "checkbox" at bounding box center [573, 153] width 7 height 7
checkbox input "false"
click at [559, 153] on input "checkbox" at bounding box center [557, 153] width 7 height 7
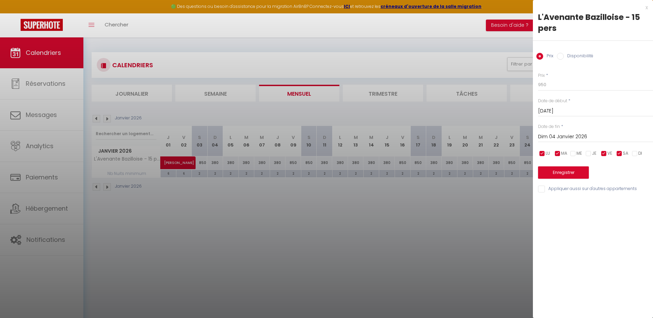
checkbox input "false"
click at [542, 153] on input "checkbox" at bounding box center [542, 153] width 7 height 7
checkbox input "false"
click at [548, 139] on input "Dim 04 Janvier 2026" at bounding box center [595, 136] width 115 height 9
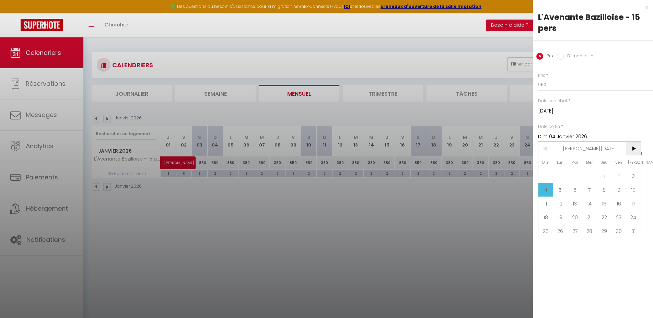
click at [631, 147] on span ">" at bounding box center [633, 149] width 15 height 14
click at [633, 148] on span ">" at bounding box center [633, 149] width 15 height 14
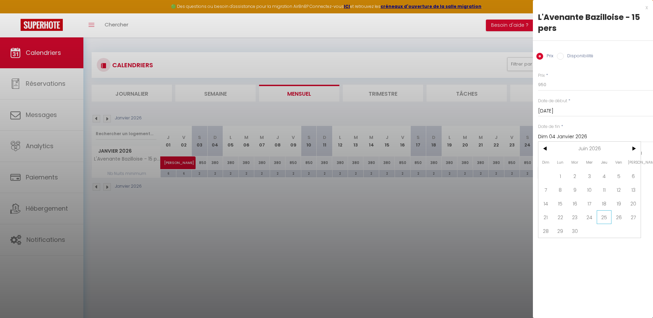
click at [605, 218] on span "25" at bounding box center [604, 217] width 15 height 14
type input "Jeu 25 Juin 2026"
click at [567, 172] on button "Enregistrer" at bounding box center [563, 172] width 51 height 12
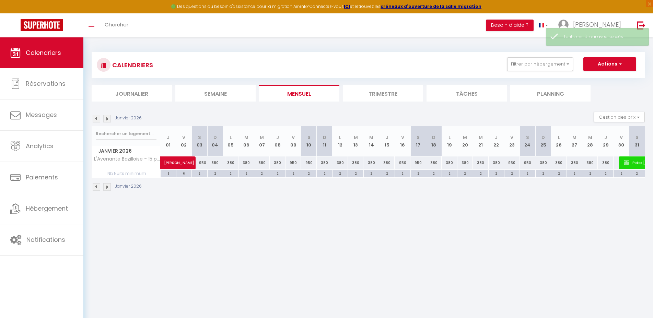
click at [107, 120] on img at bounding box center [107, 119] width 8 height 8
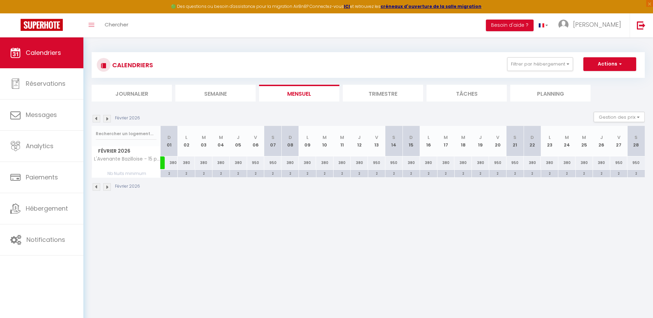
click at [107, 120] on img at bounding box center [107, 119] width 8 height 8
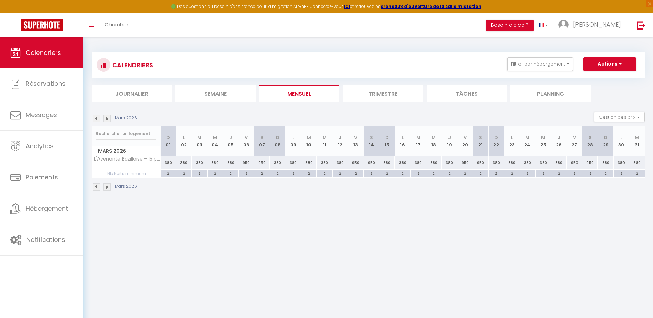
click at [107, 120] on img at bounding box center [107, 119] width 8 height 8
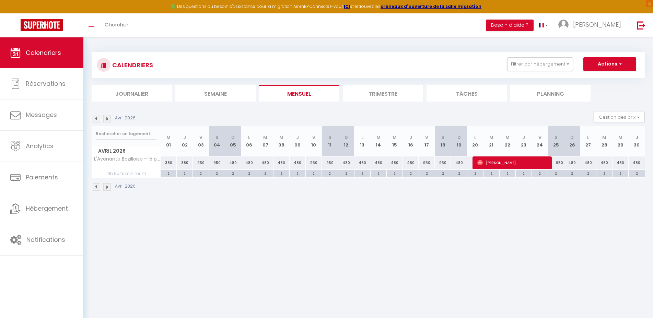
click at [107, 120] on img at bounding box center [107, 119] width 8 height 8
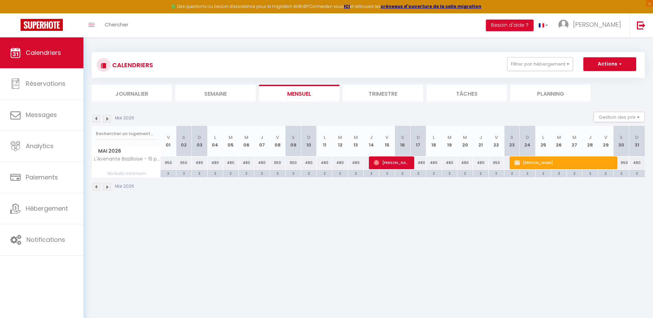
click at [107, 120] on img at bounding box center [107, 119] width 8 height 8
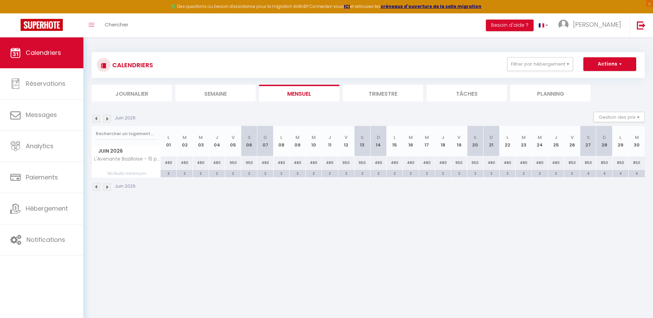
click at [107, 120] on img at bounding box center [107, 119] width 8 height 8
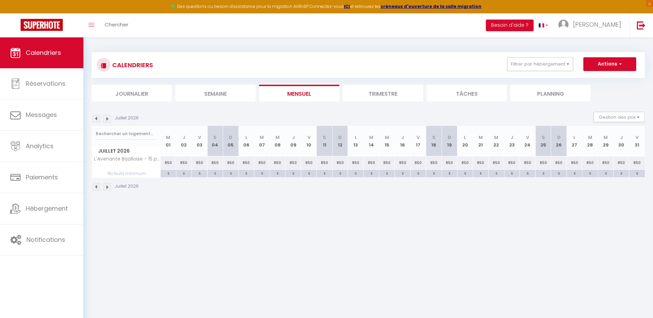
click at [107, 120] on img at bounding box center [107, 119] width 8 height 8
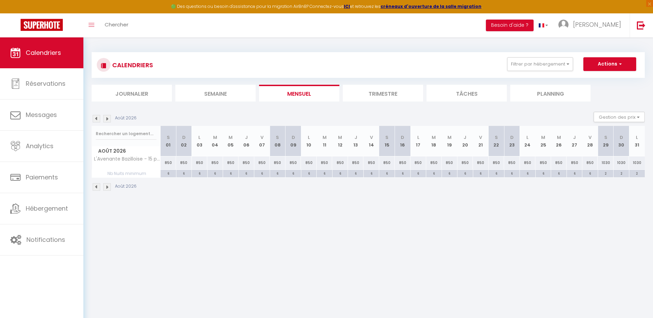
click at [97, 118] on img at bounding box center [97, 119] width 8 height 8
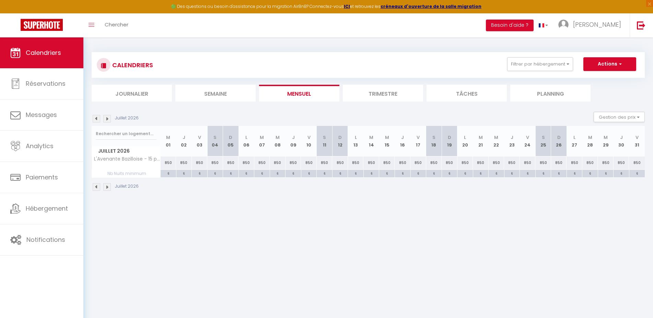
click at [97, 119] on img at bounding box center [97, 119] width 8 height 8
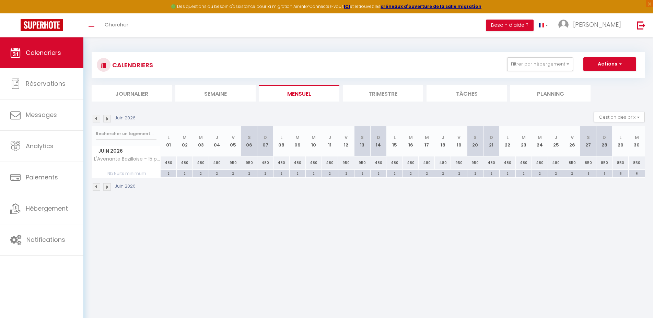
click at [572, 173] on div "2" at bounding box center [572, 173] width 16 height 7
type input "2"
type input "Ven 26 Juin 2026"
type input "[DATE]"
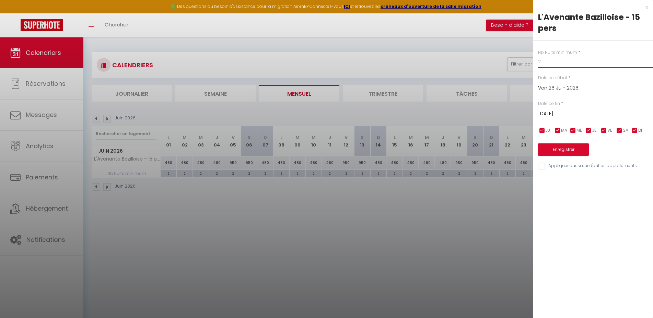
click at [543, 58] on input "2" at bounding box center [595, 62] width 115 height 12
type input "6"
click at [558, 151] on button "Enregistrer" at bounding box center [563, 149] width 51 height 12
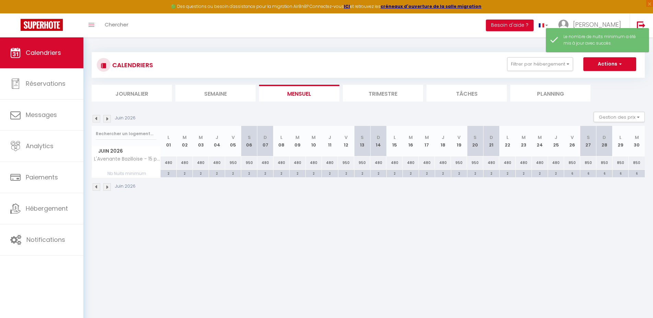
click at [97, 120] on img at bounding box center [97, 119] width 8 height 8
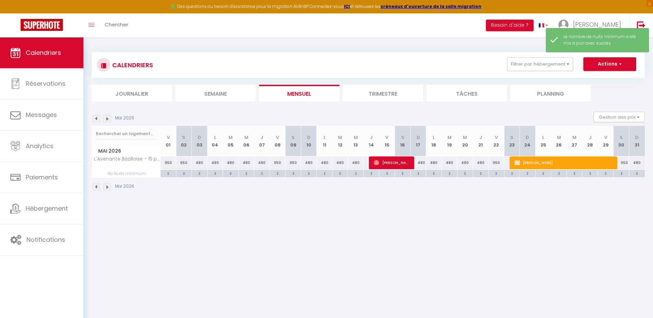
click at [97, 120] on img at bounding box center [97, 119] width 8 height 8
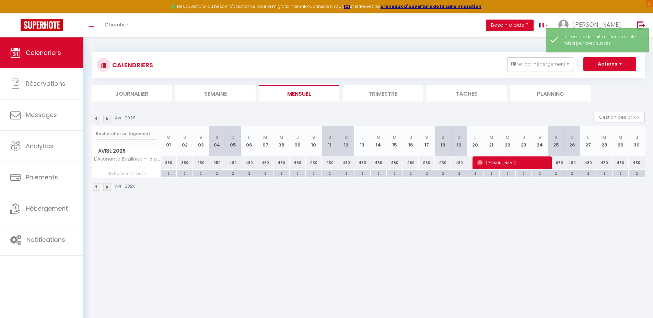
click at [97, 120] on img at bounding box center [97, 119] width 8 height 8
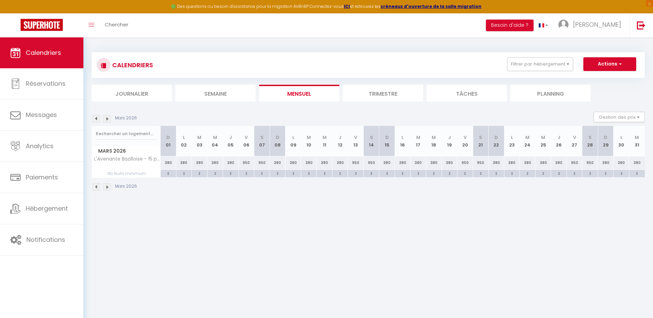
click at [97, 120] on img at bounding box center [97, 119] width 8 height 8
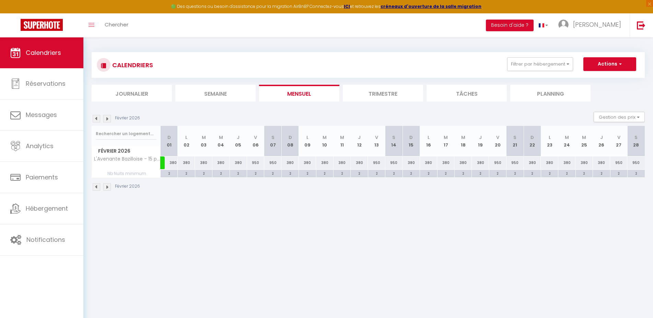
click at [97, 120] on img at bounding box center [97, 119] width 8 height 8
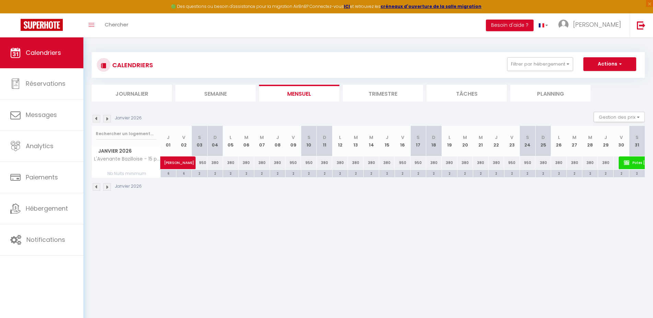
click at [97, 120] on img at bounding box center [97, 119] width 8 height 8
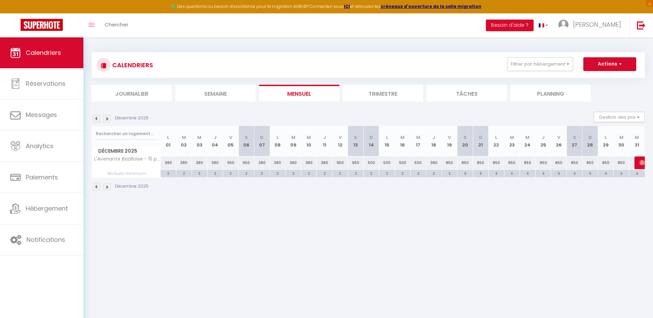
click at [97, 120] on img at bounding box center [97, 119] width 8 height 8
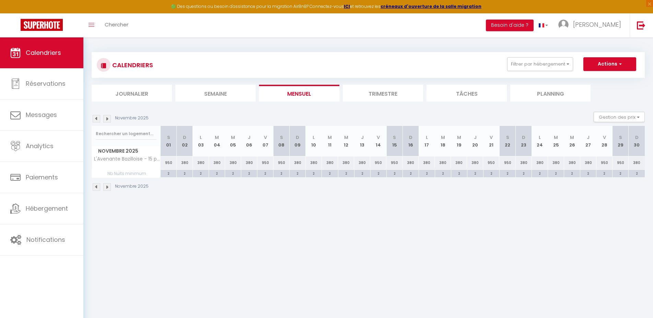
click at [97, 120] on img at bounding box center [97, 119] width 8 height 8
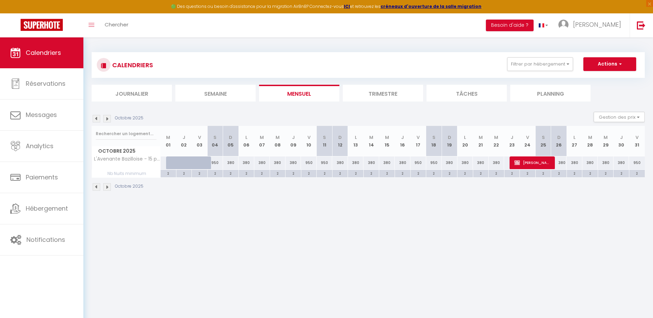
click at [97, 120] on img at bounding box center [97, 119] width 8 height 8
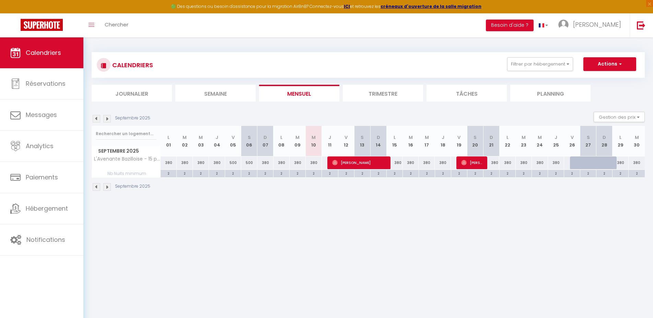
click at [97, 120] on img at bounding box center [97, 119] width 8 height 8
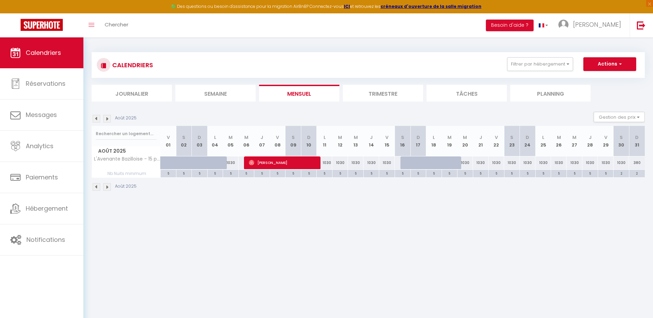
click at [109, 118] on img at bounding box center [107, 119] width 8 height 8
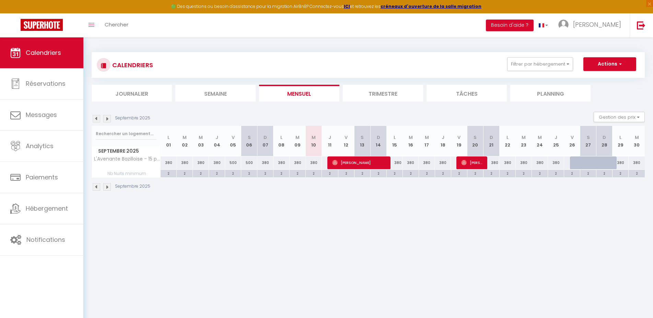
click at [109, 119] on img at bounding box center [107, 119] width 8 height 8
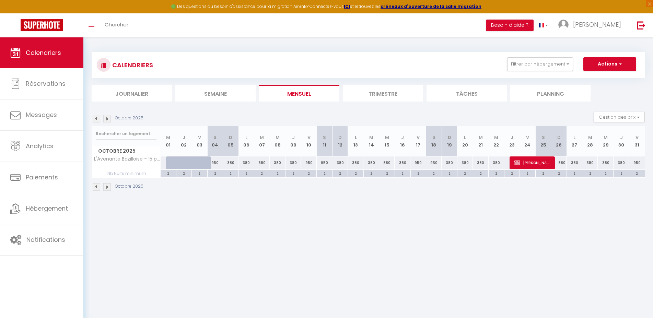
click at [420, 163] on div "950" at bounding box center [418, 162] width 16 height 13
type input "950"
type input "Ven 17 Octobre 2025"
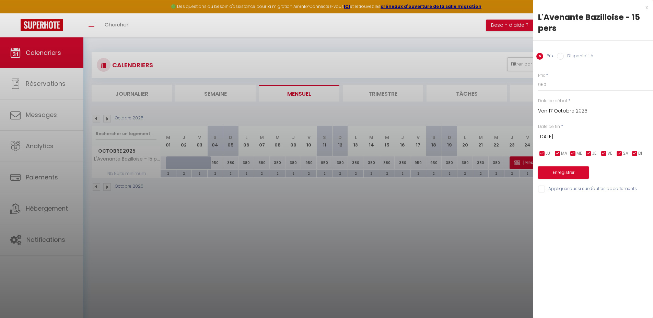
click at [560, 136] on input "[DATE]" at bounding box center [595, 136] width 115 height 9
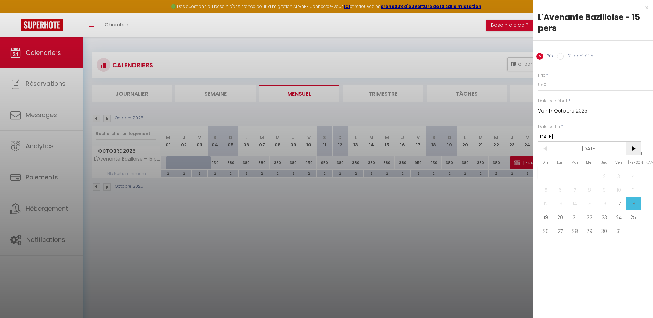
click at [633, 149] on span ">" at bounding box center [633, 149] width 15 height 14
click at [549, 189] on span "2" at bounding box center [545, 190] width 15 height 14
type input "Dim 02 Novembre 2025"
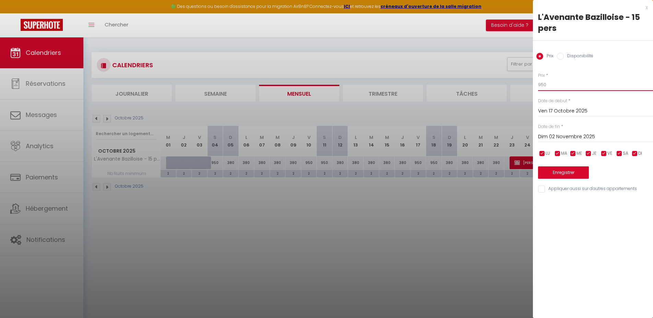
click at [551, 82] on input "950" at bounding box center [595, 85] width 115 height 12
type input "850"
click at [555, 174] on button "Enregistrer" at bounding box center [563, 172] width 51 height 12
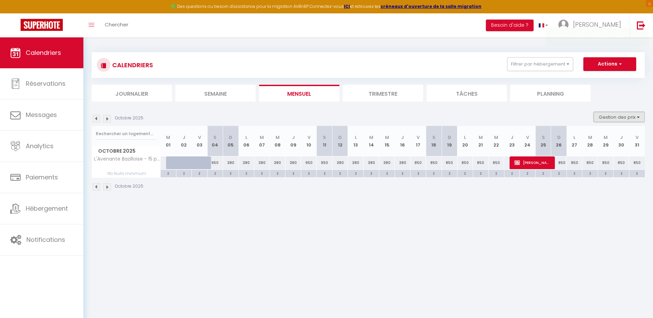
click at [617, 116] on button "Gestion des prix" at bounding box center [619, 117] width 51 height 10
click at [587, 150] on input "Règles" at bounding box center [614, 150] width 62 height 7
checkbox input "true"
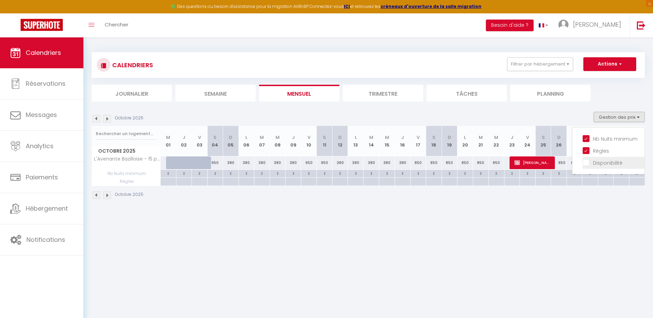
click at [587, 161] on input "Disponibilité" at bounding box center [614, 162] width 62 height 7
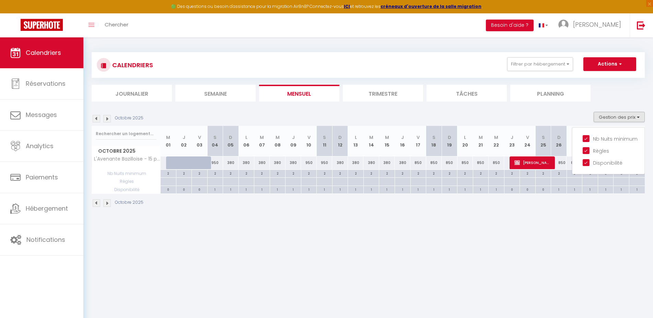
click at [536, 230] on body "🟢 Des questions ou besoin d'assistance pour la migration AirBnB? Connectez-vous…" at bounding box center [326, 196] width 653 height 318
click at [617, 114] on button "Gestion des prix" at bounding box center [619, 117] width 51 height 10
click at [587, 162] on input "Disponibilité" at bounding box center [614, 162] width 62 height 7
checkbox input "false"
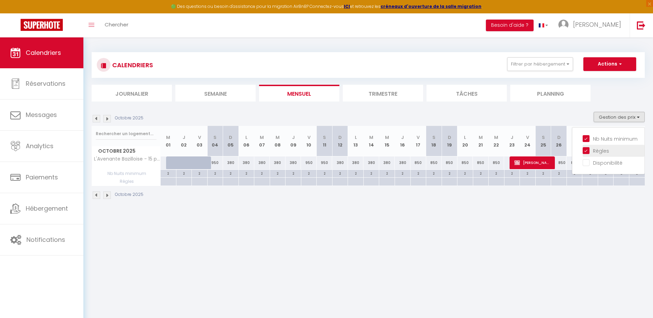
click at [585, 151] on input "Règles" at bounding box center [614, 150] width 62 height 7
checkbox input "false"
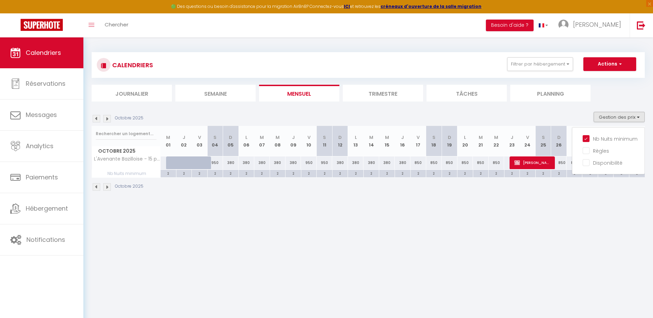
click at [569, 208] on body "🟢 Des questions ou besoin d'assistance pour la migration AirBnB? Connectez-vous…" at bounding box center [326, 196] width 653 height 318
click at [421, 172] on div "2" at bounding box center [418, 173] width 15 height 7
type input "2"
type input "Ven 17 Octobre 2025"
type input "[DATE]"
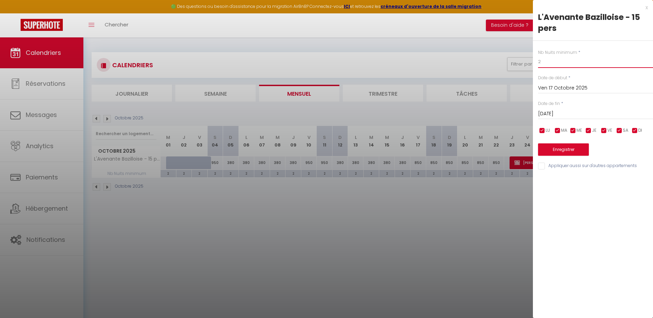
click at [544, 59] on input "2" at bounding box center [595, 62] width 115 height 12
type input "6"
click at [567, 114] on input "[DATE]" at bounding box center [595, 113] width 115 height 9
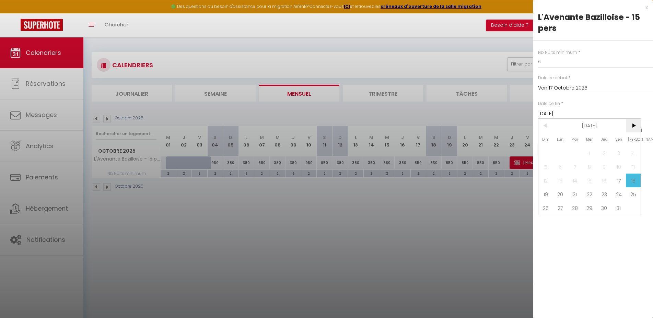
click at [635, 126] on span ">" at bounding box center [633, 126] width 15 height 14
click at [546, 168] on span "2" at bounding box center [545, 167] width 15 height 14
type input "Dim 02 Novembre 2025"
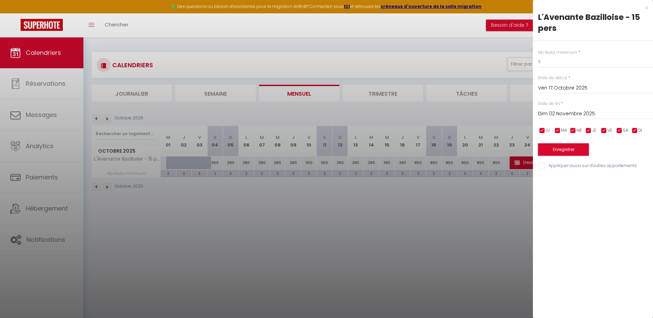
click at [559, 149] on button "Enregistrer" at bounding box center [563, 149] width 51 height 12
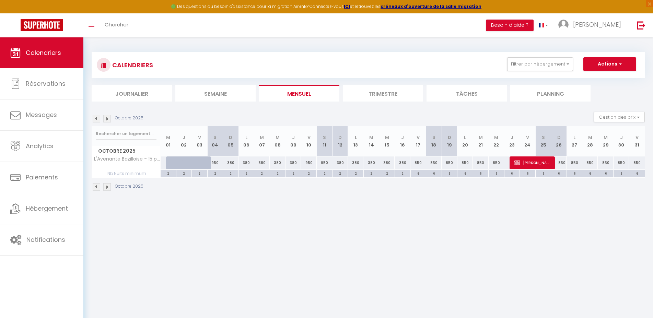
click at [95, 119] on img at bounding box center [97, 119] width 8 height 8
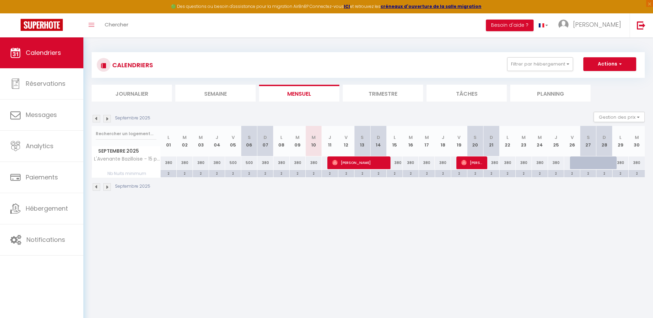
click at [106, 118] on img at bounding box center [107, 119] width 8 height 8
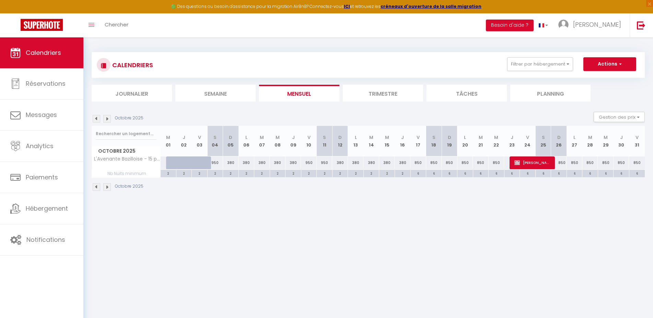
click at [106, 118] on img at bounding box center [107, 119] width 8 height 8
